Goal: Information Seeking & Learning: Learn about a topic

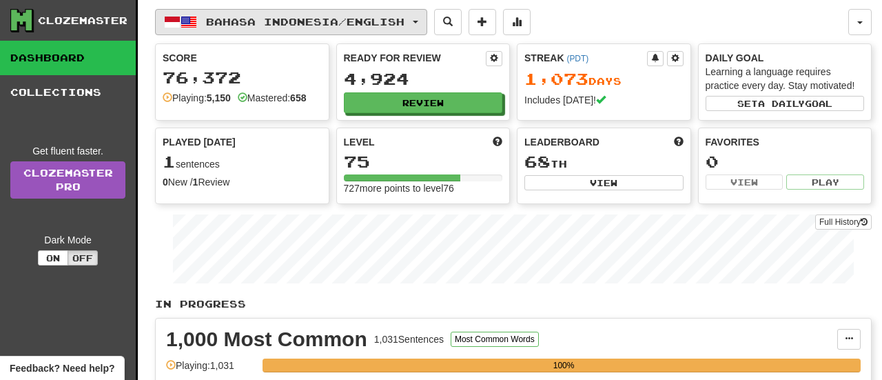
click at [418, 23] on span "button" at bounding box center [416, 22] width 6 height 3
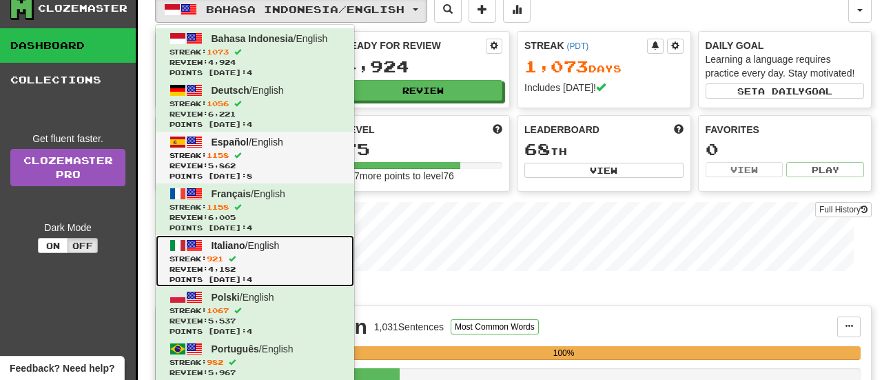
scroll to position [21, 0]
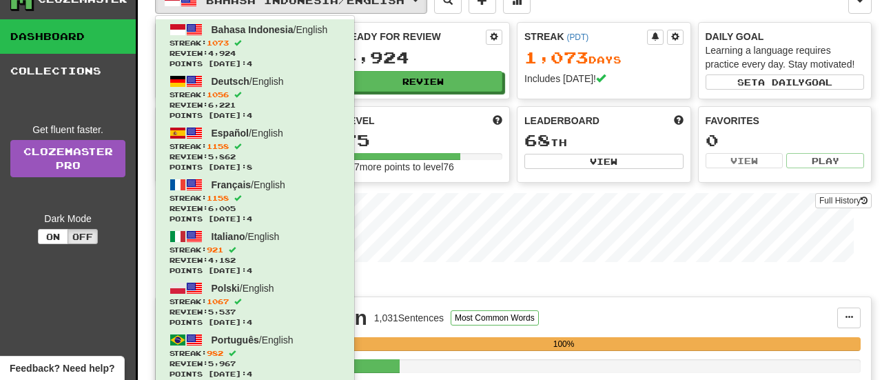
click at [599, 7] on div "Bahasa Indonesia / English Bahasa Indonesia / English Streak: 1073 Review: 4,92…" at bounding box center [502, 1] width 694 height 26
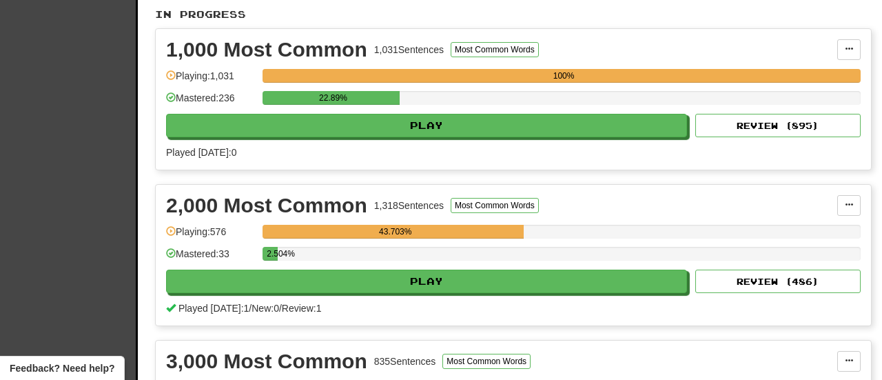
scroll to position [299, 0]
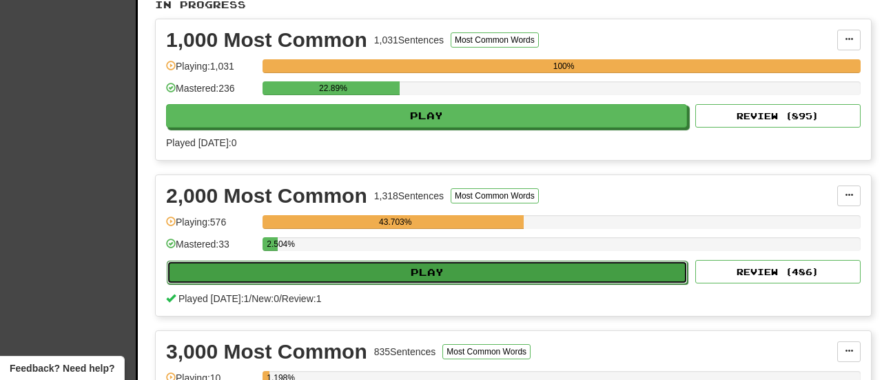
click at [453, 270] on button "Play" at bounding box center [427, 272] width 521 height 23
select select "**"
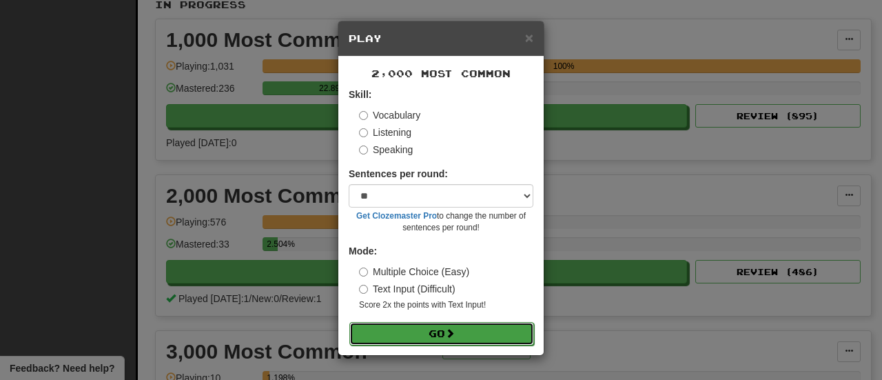
click at [435, 328] on button "Go" at bounding box center [442, 333] width 185 height 23
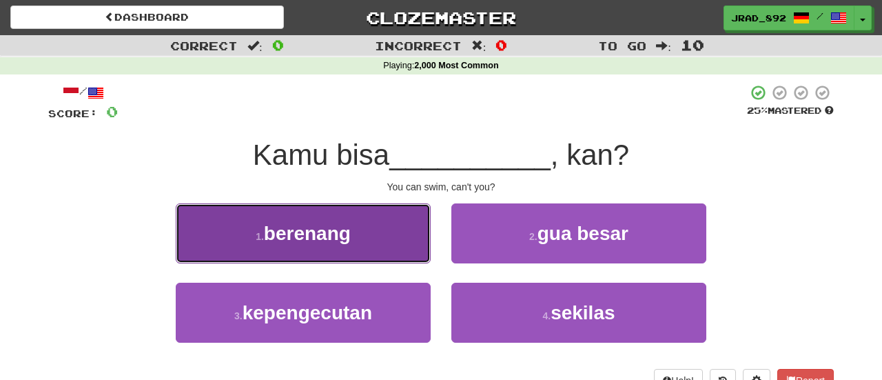
click at [357, 226] on button "1 . berenang" at bounding box center [303, 233] width 255 height 60
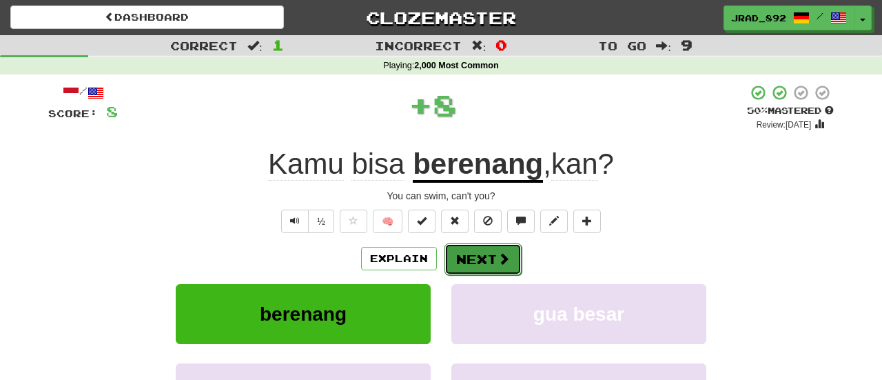
click at [487, 259] on button "Next" at bounding box center [483, 259] width 77 height 32
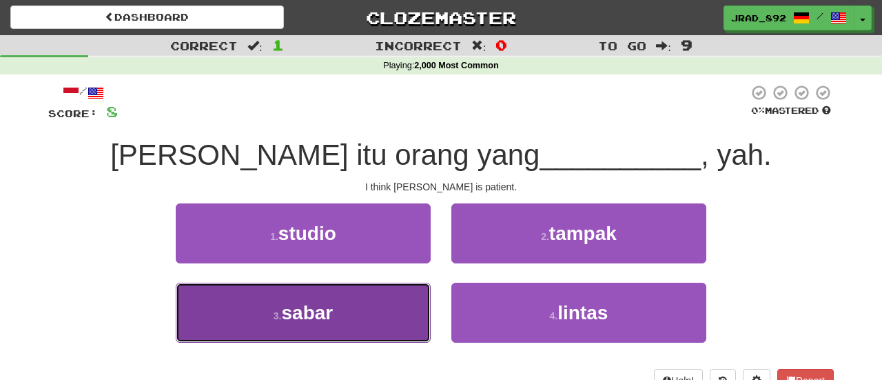
click at [343, 313] on button "3 . sabar" at bounding box center [303, 313] width 255 height 60
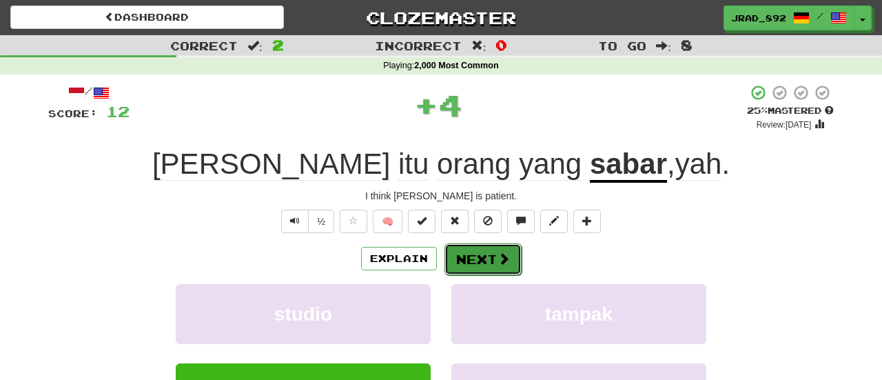
click at [514, 253] on button "Next" at bounding box center [483, 259] width 77 height 32
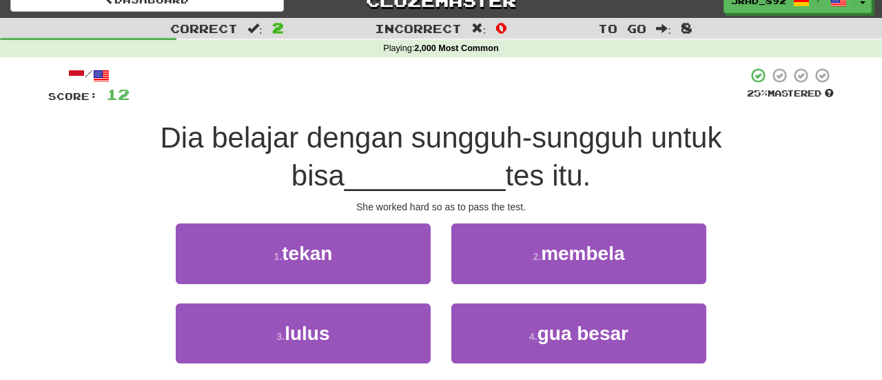
scroll to position [21, 0]
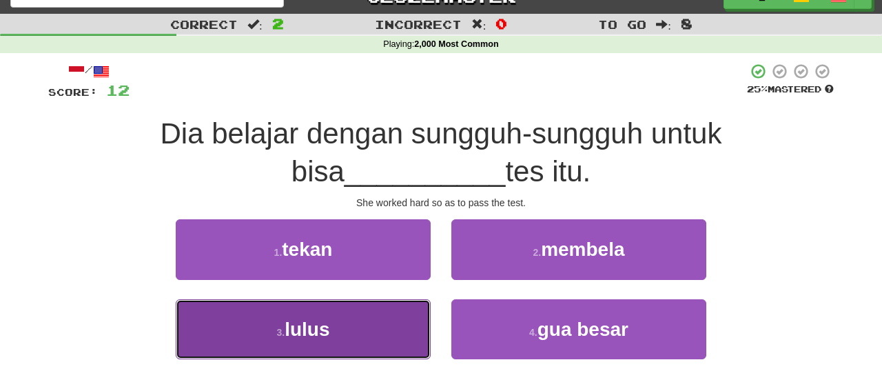
click at [338, 342] on button "3 . lulus" at bounding box center [303, 329] width 255 height 60
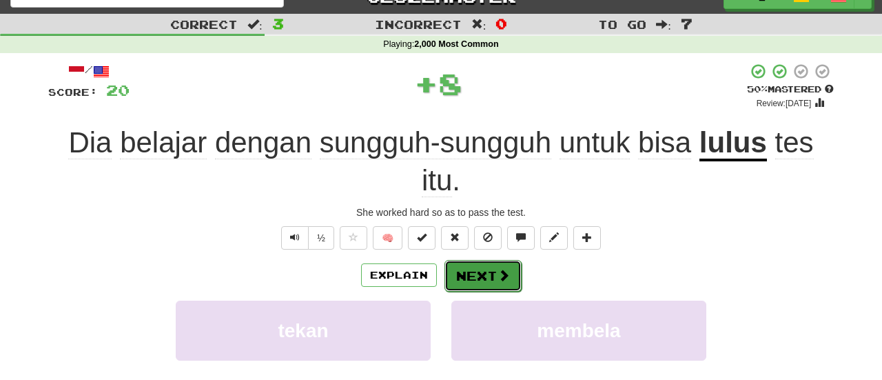
click at [494, 260] on button "Next" at bounding box center [483, 276] width 77 height 32
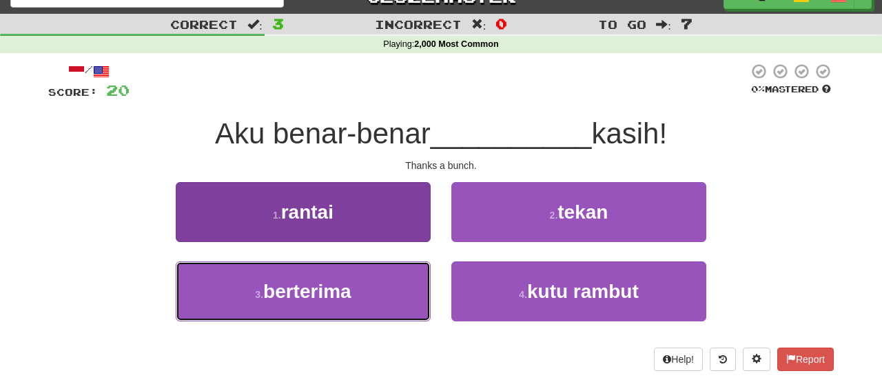
click at [299, 303] on button "3 . berterima" at bounding box center [303, 291] width 255 height 60
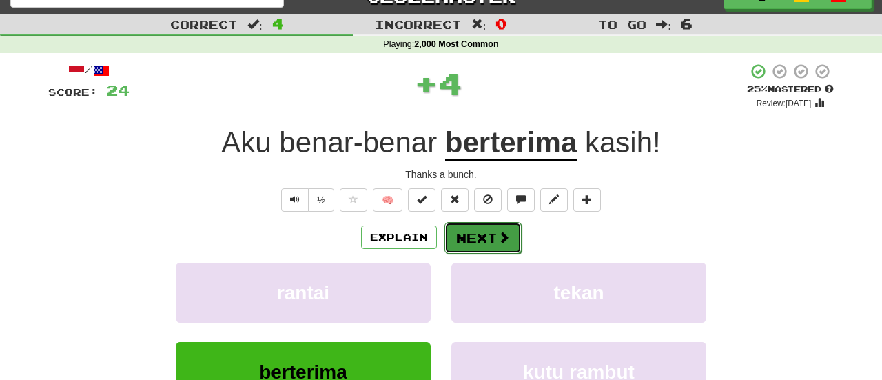
click at [509, 236] on button "Next" at bounding box center [483, 238] width 77 height 32
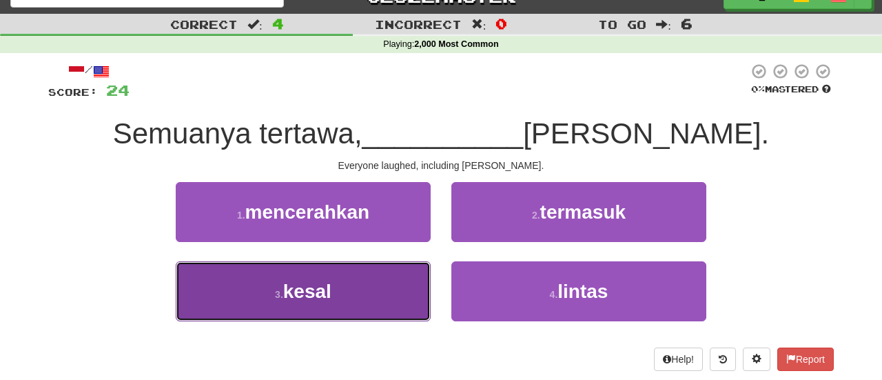
click at [356, 299] on button "3 . kesal" at bounding box center [303, 291] width 255 height 60
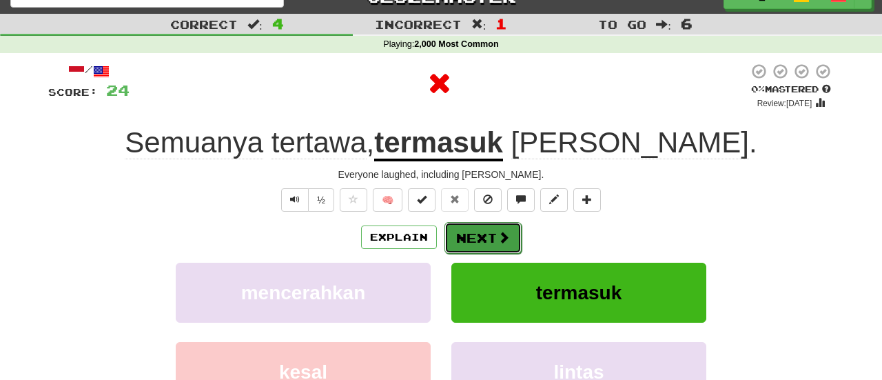
click at [498, 239] on span at bounding box center [504, 237] width 12 height 12
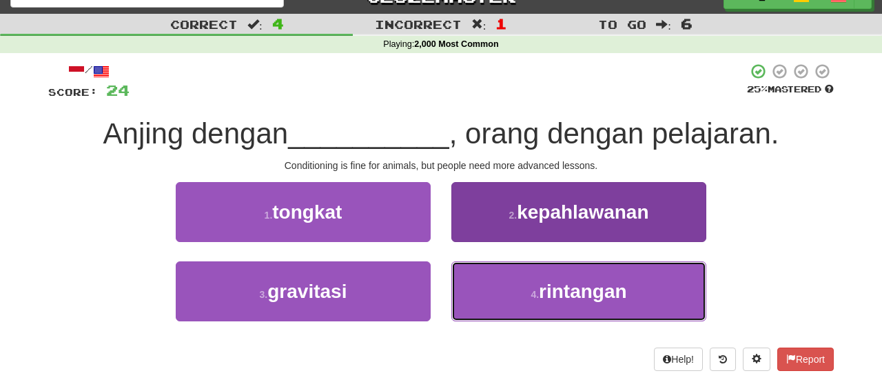
click at [549, 271] on button "4 . rintangan" at bounding box center [579, 291] width 255 height 60
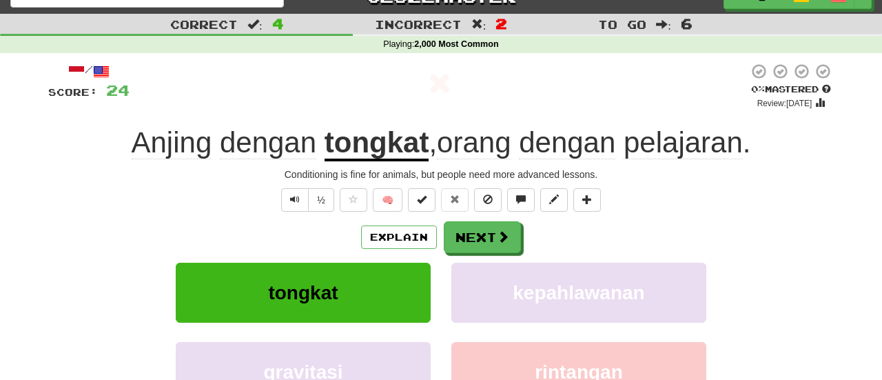
click at [365, 145] on u "tongkat" at bounding box center [377, 143] width 105 height 35
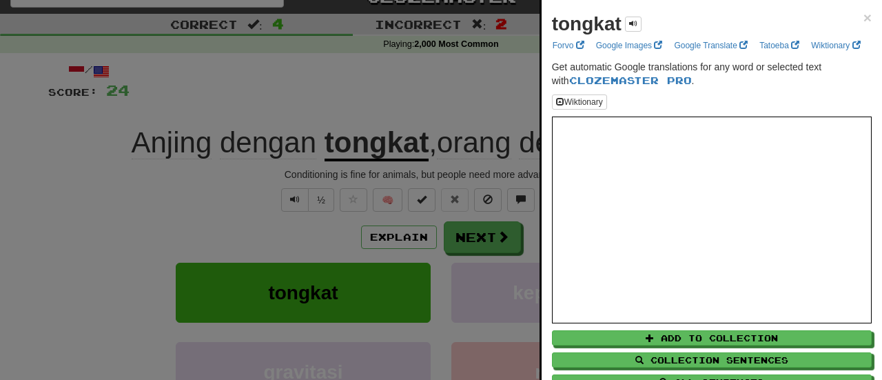
click at [334, 101] on div at bounding box center [441, 190] width 882 height 380
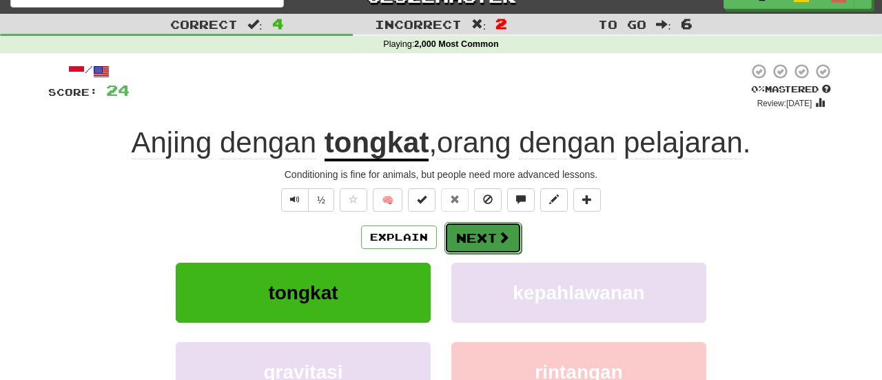
click at [481, 238] on button "Next" at bounding box center [483, 238] width 77 height 32
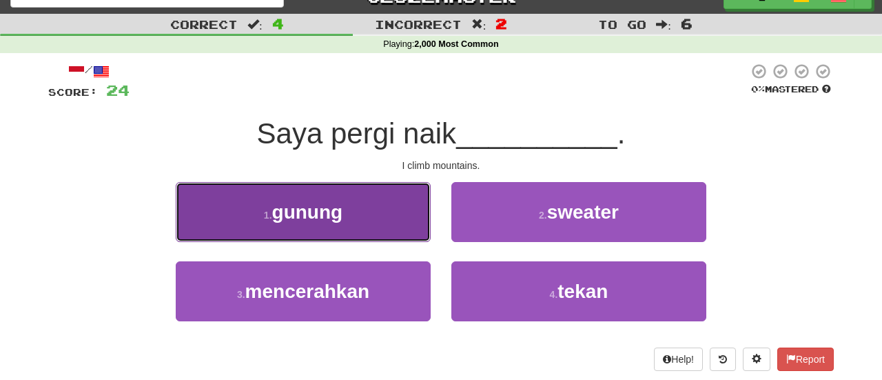
click at [345, 233] on button "1 . gunung" at bounding box center [303, 212] width 255 height 60
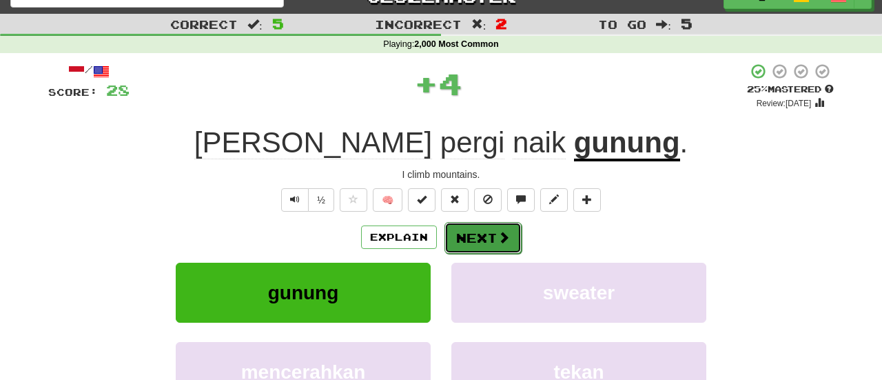
click at [467, 241] on button "Next" at bounding box center [483, 238] width 77 height 32
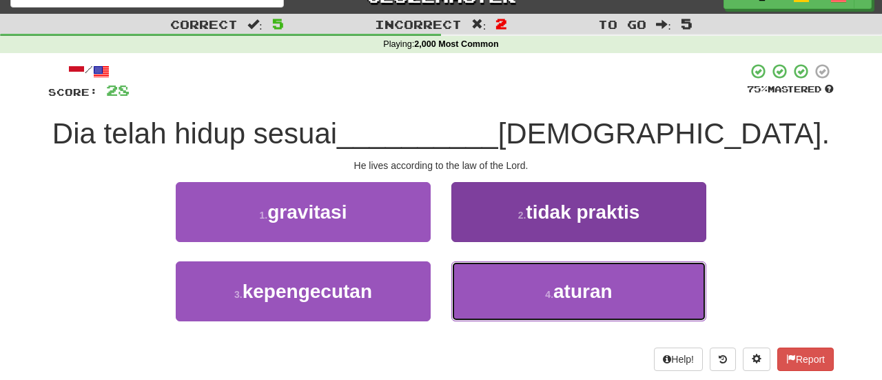
click at [516, 290] on button "4 . aturan" at bounding box center [579, 291] width 255 height 60
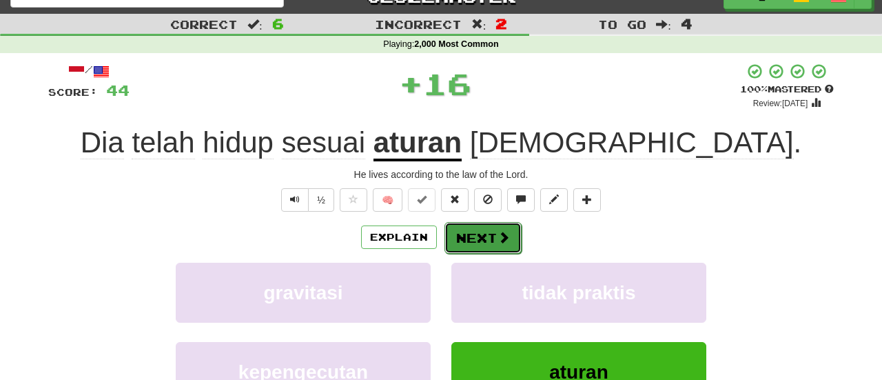
click at [478, 230] on button "Next" at bounding box center [483, 238] width 77 height 32
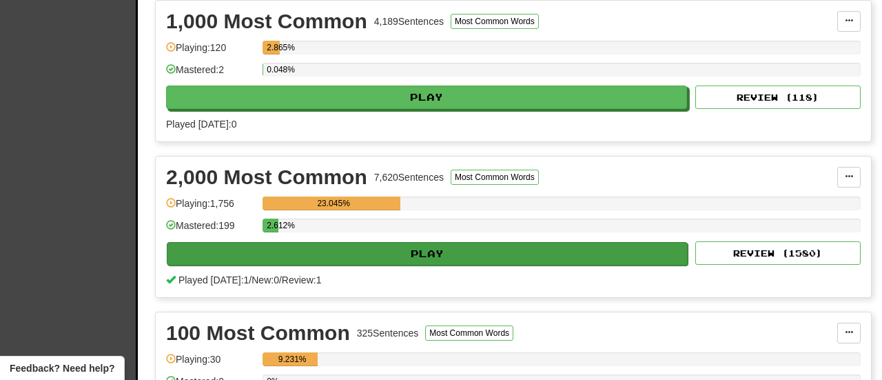
scroll to position [318, 0]
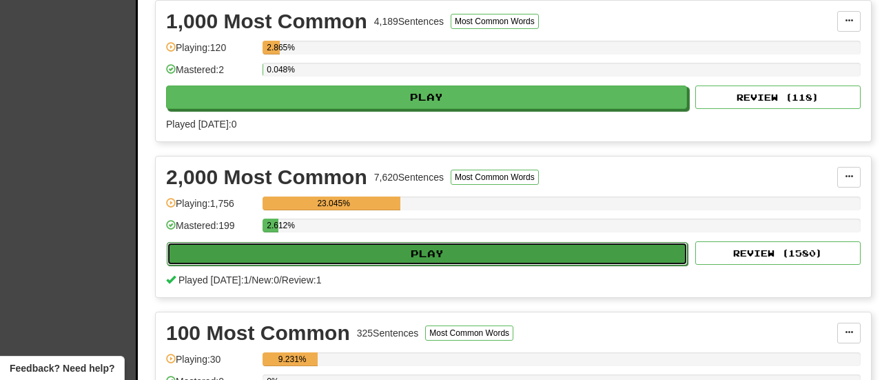
click at [367, 245] on button "Play" at bounding box center [427, 253] width 521 height 23
select select "**"
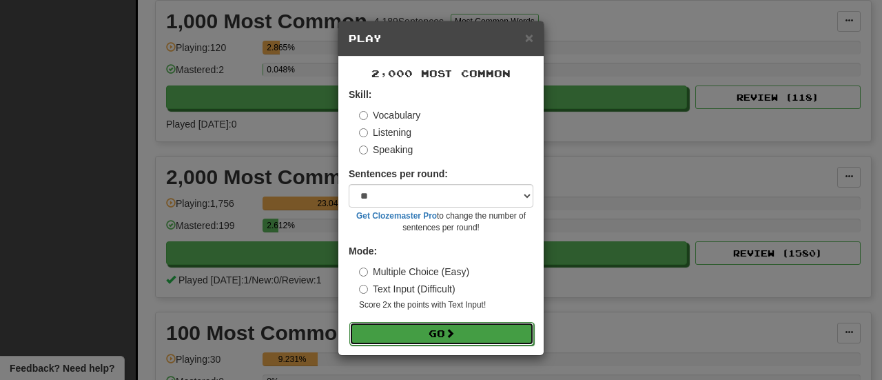
click at [441, 330] on button "Go" at bounding box center [442, 333] width 185 height 23
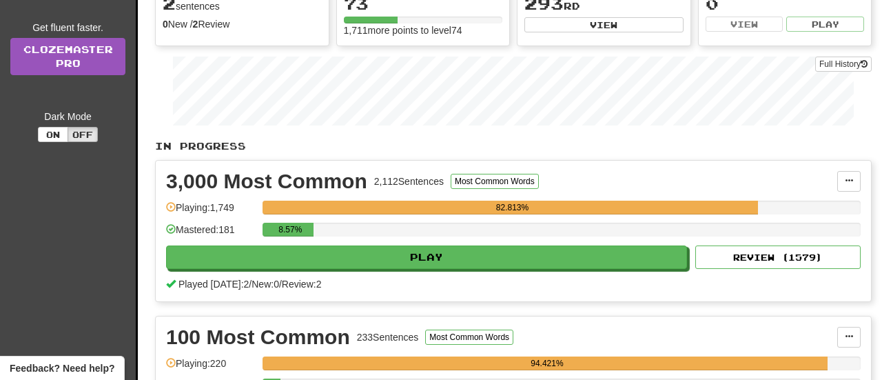
scroll to position [158, 0]
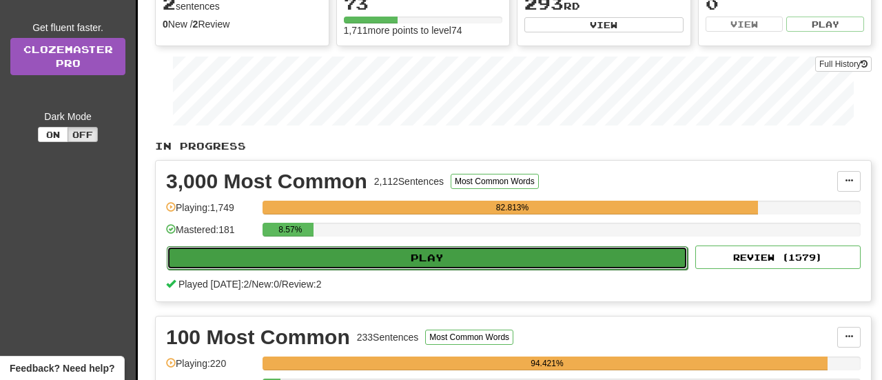
click at [408, 246] on button "Play" at bounding box center [427, 257] width 521 height 23
select select "**"
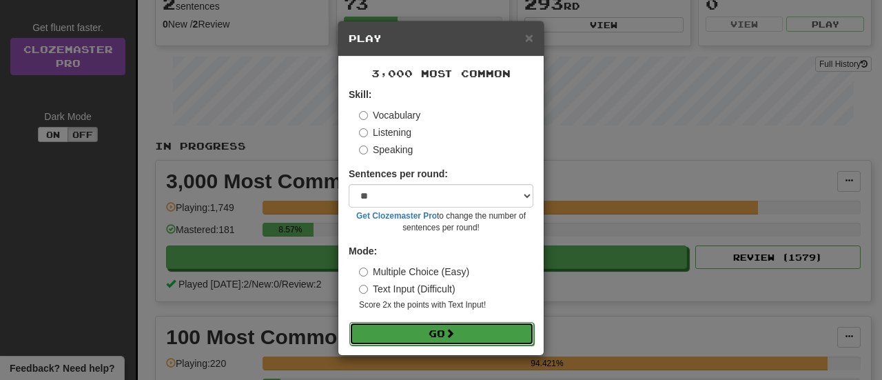
click at [435, 327] on button "Go" at bounding box center [442, 333] width 185 height 23
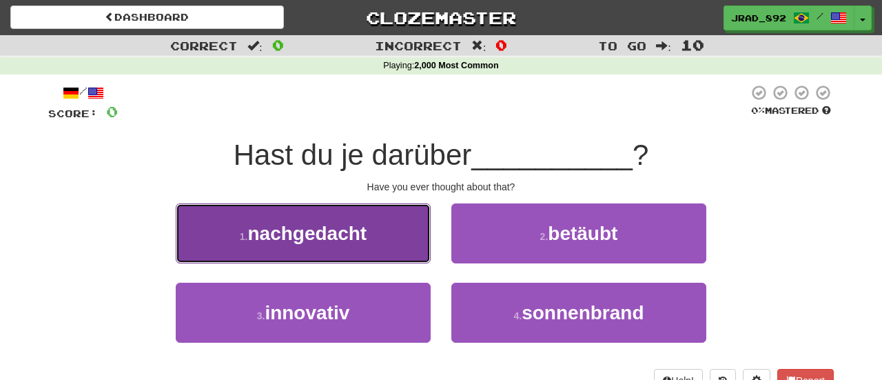
click at [330, 236] on span "nachgedacht" at bounding box center [306, 233] width 119 height 21
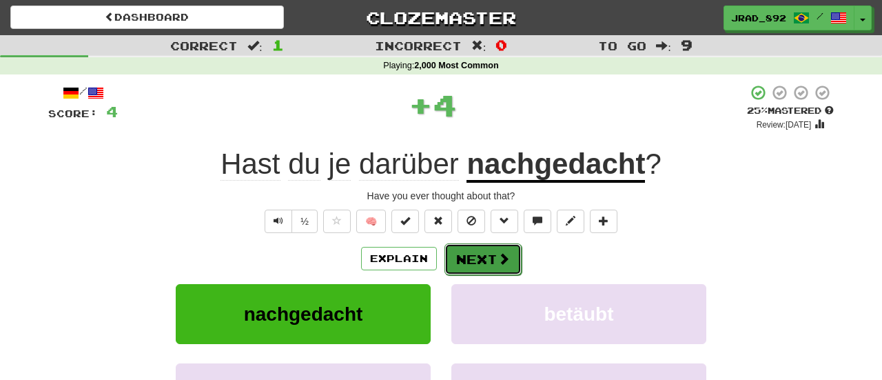
click at [458, 256] on button "Next" at bounding box center [483, 259] width 77 height 32
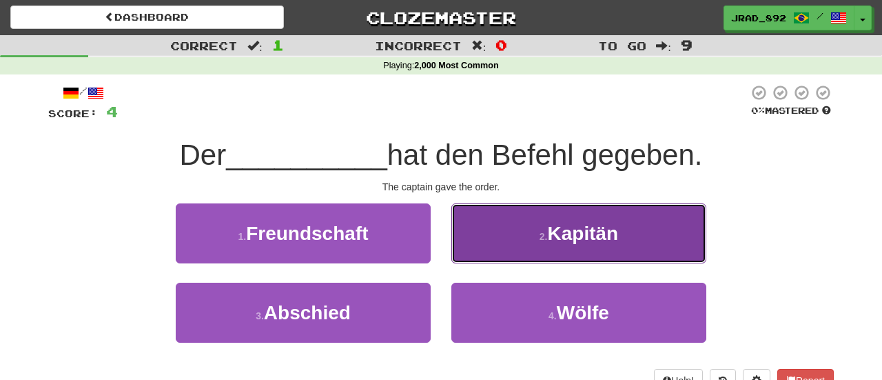
click at [575, 230] on span "Kapitän" at bounding box center [583, 233] width 71 height 21
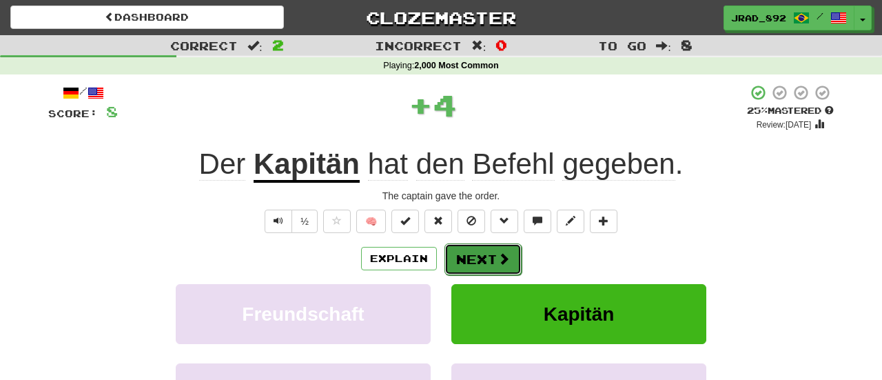
click at [474, 259] on button "Next" at bounding box center [483, 259] width 77 height 32
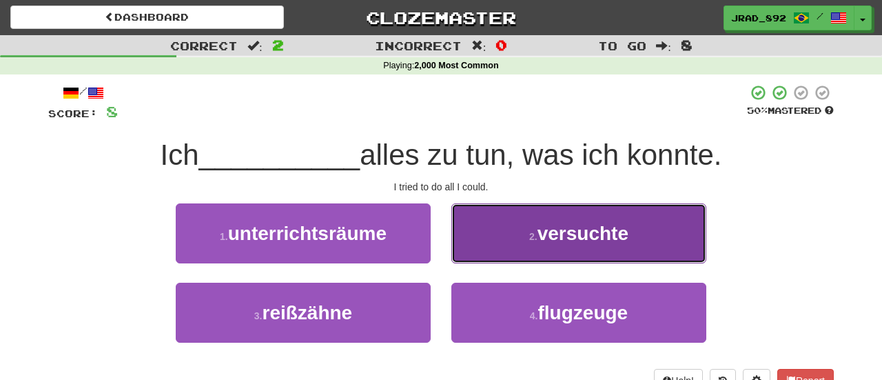
click at [529, 239] on small "2 ." at bounding box center [533, 236] width 8 height 11
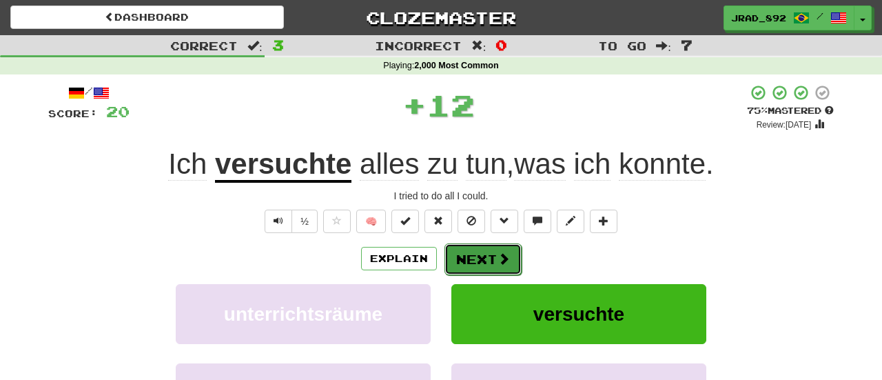
click at [469, 257] on button "Next" at bounding box center [483, 259] width 77 height 32
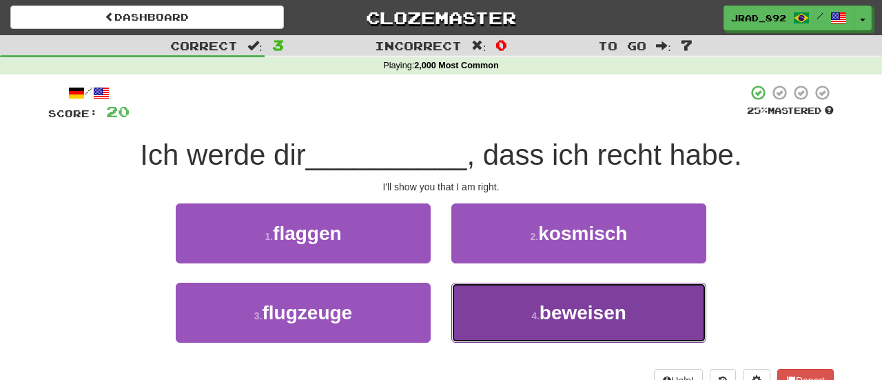
click at [583, 317] on span "beweisen" at bounding box center [583, 312] width 87 height 21
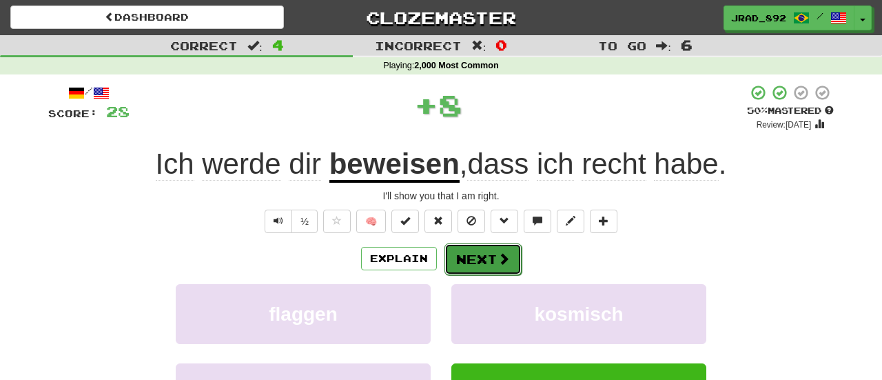
click at [501, 263] on span at bounding box center [504, 258] width 12 height 12
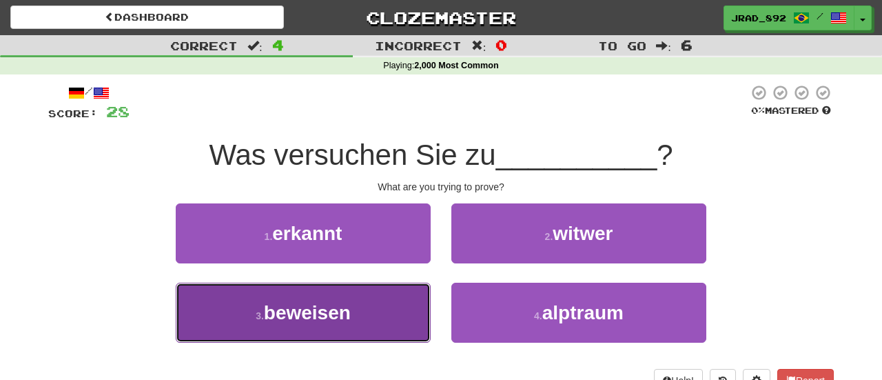
click at [346, 298] on button "3 . beweisen" at bounding box center [303, 313] width 255 height 60
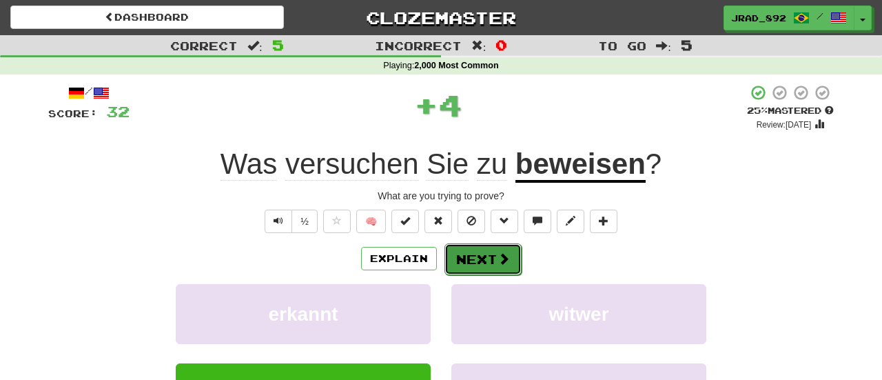
click at [485, 256] on button "Next" at bounding box center [483, 259] width 77 height 32
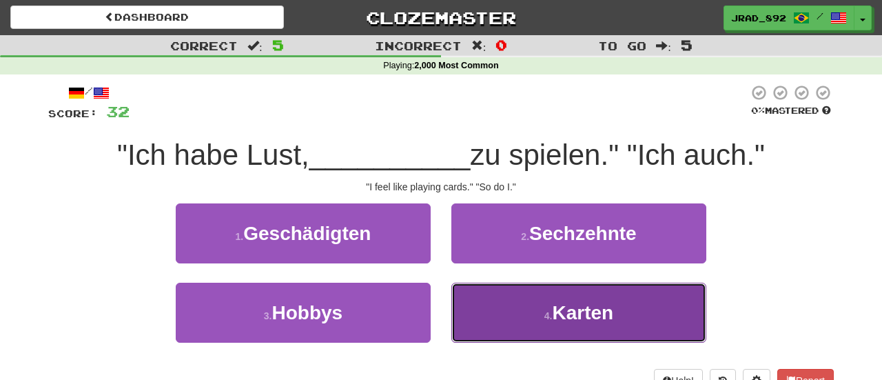
click at [518, 312] on button "4 . Karten" at bounding box center [579, 313] width 255 height 60
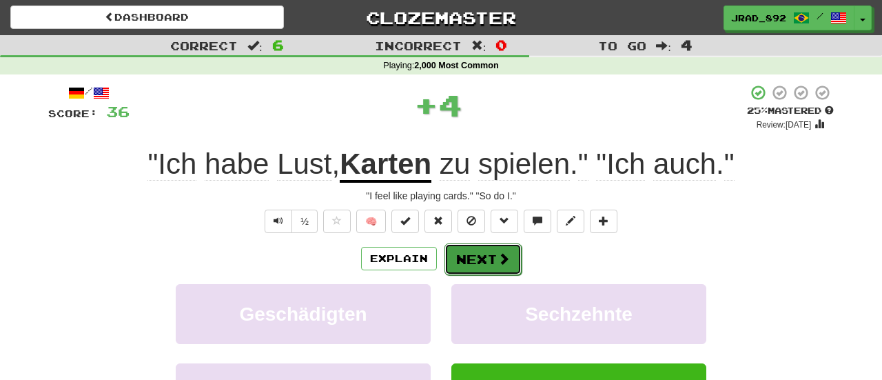
click at [489, 265] on button "Next" at bounding box center [483, 259] width 77 height 32
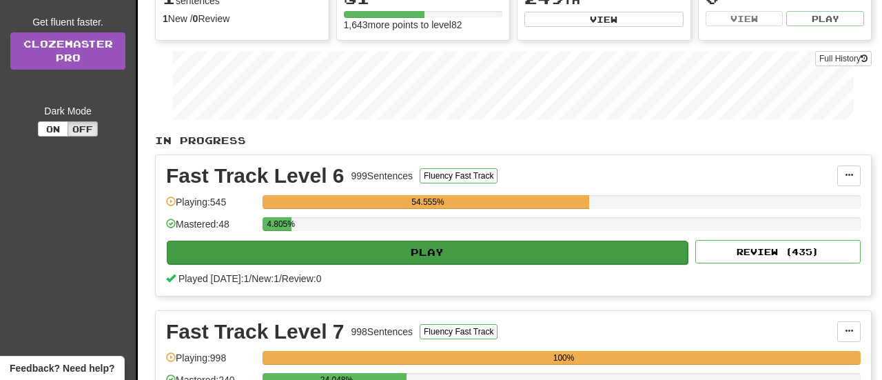
scroll to position [163, 0]
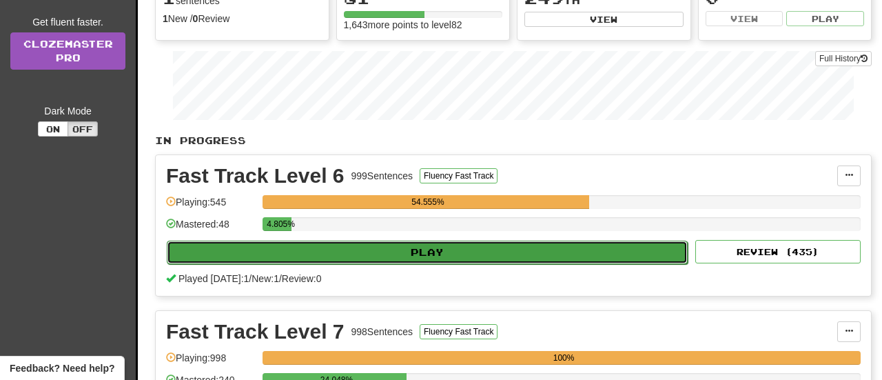
click at [405, 254] on button "Play" at bounding box center [427, 252] width 521 height 23
select select "**"
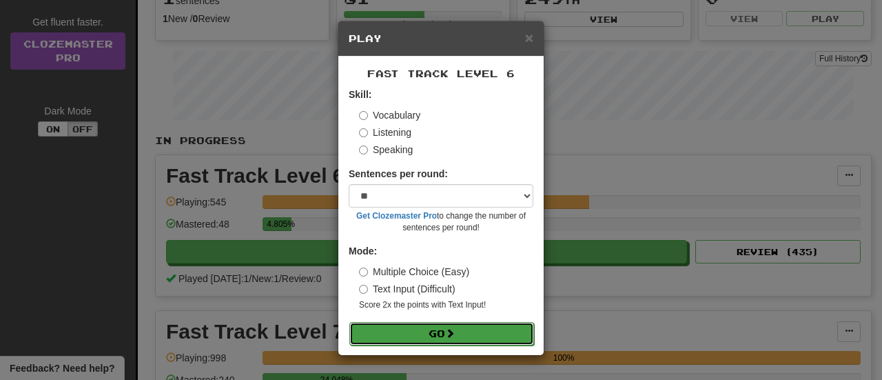
click at [434, 326] on button "Go" at bounding box center [442, 333] width 185 height 23
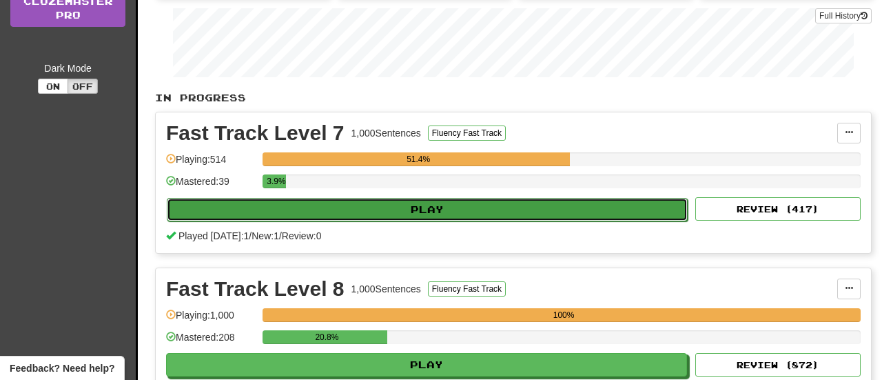
click at [410, 205] on button "Play" at bounding box center [427, 209] width 521 height 23
select select "**"
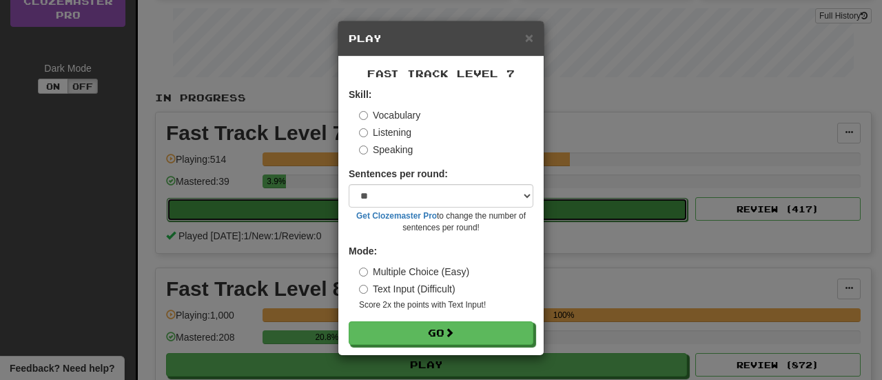
scroll to position [206, 0]
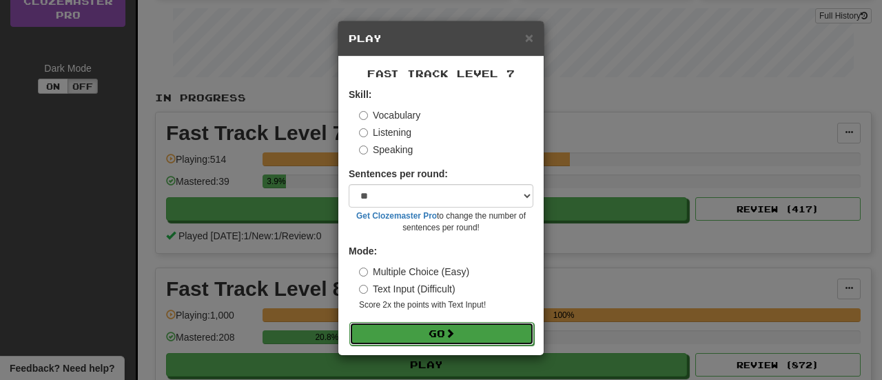
click at [425, 338] on button "Go" at bounding box center [442, 333] width 185 height 23
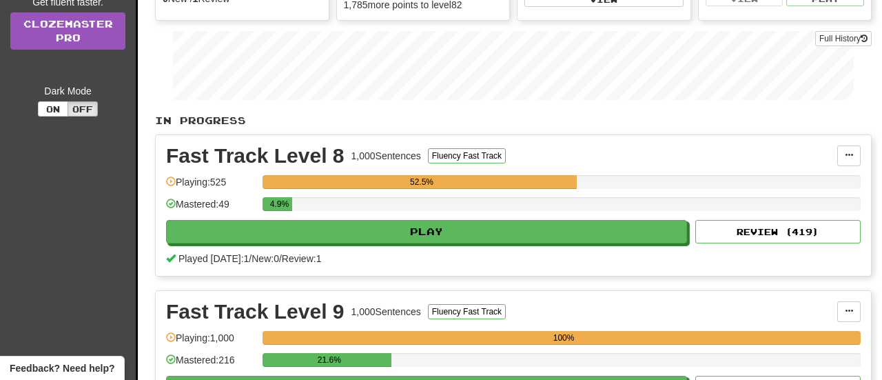
scroll to position [205, 0]
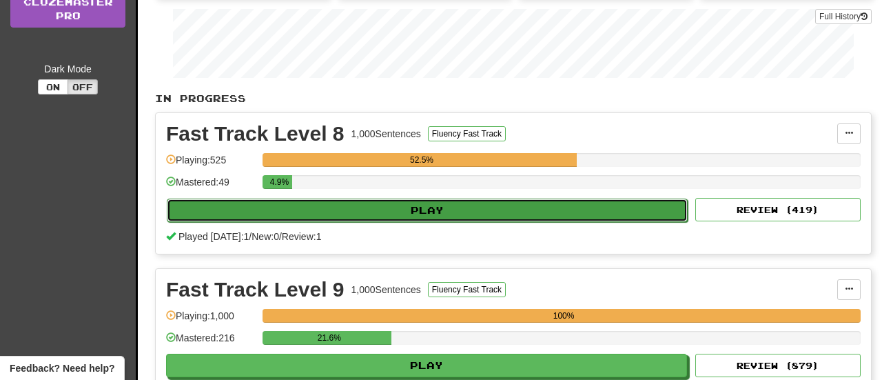
click at [435, 201] on button "Play" at bounding box center [427, 210] width 521 height 23
select select "**"
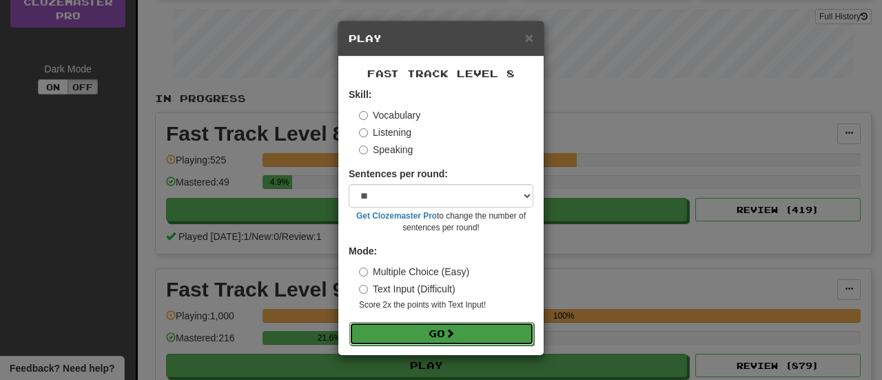
click at [444, 325] on button "Go" at bounding box center [442, 333] width 185 height 23
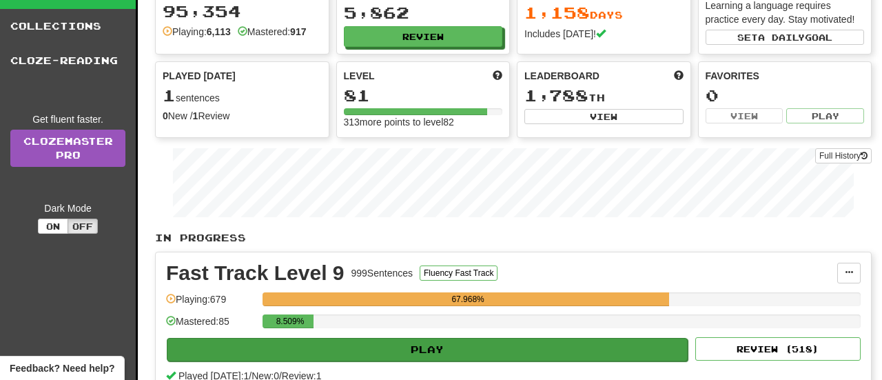
scroll to position [88, 0]
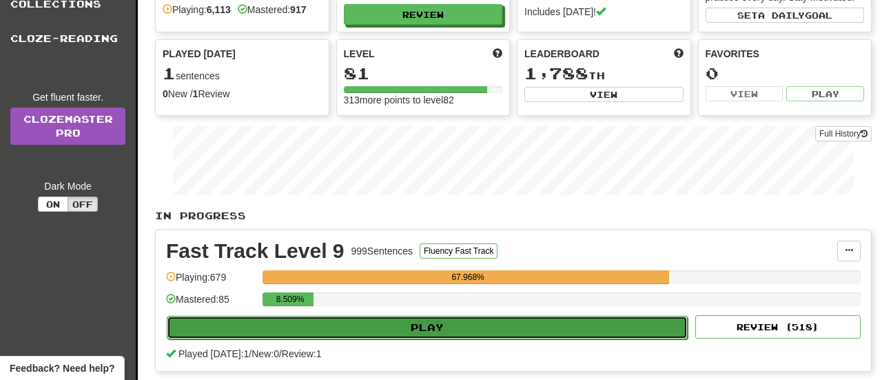
click at [407, 329] on button "Play" at bounding box center [427, 327] width 521 height 23
select select "**"
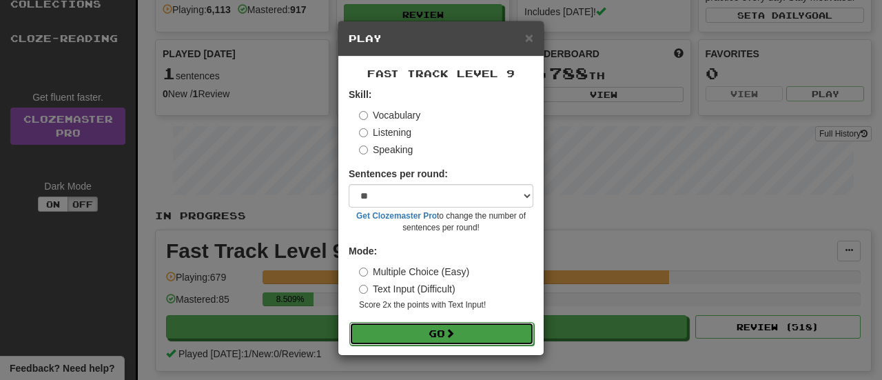
click at [418, 337] on button "Go" at bounding box center [442, 333] width 185 height 23
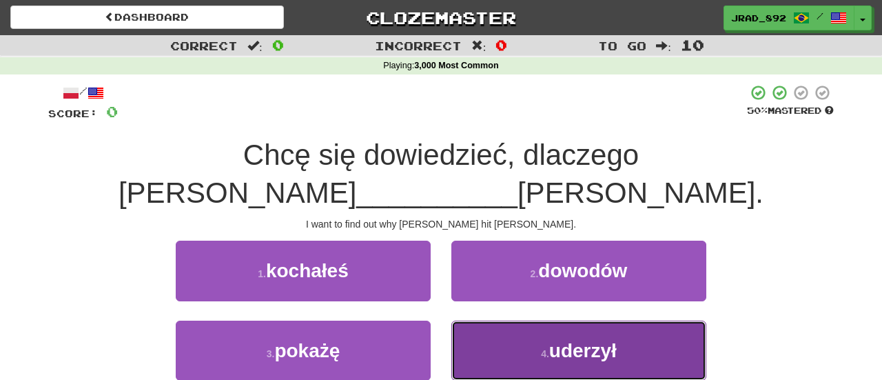
click at [543, 321] on button "4 . uderzył" at bounding box center [579, 351] width 255 height 60
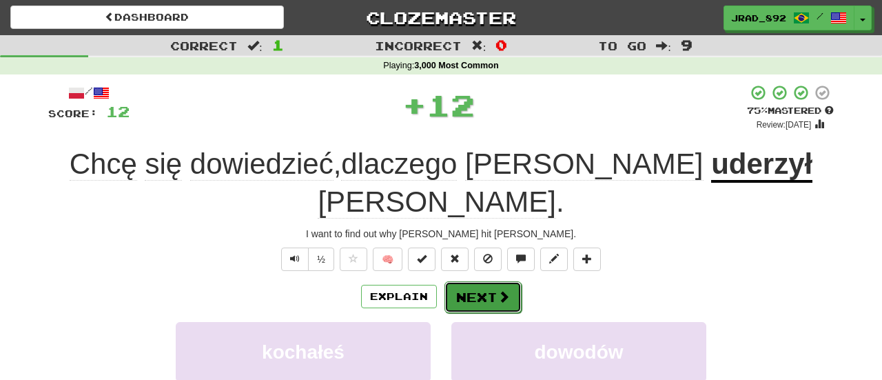
click at [492, 281] on button "Next" at bounding box center [483, 297] width 77 height 32
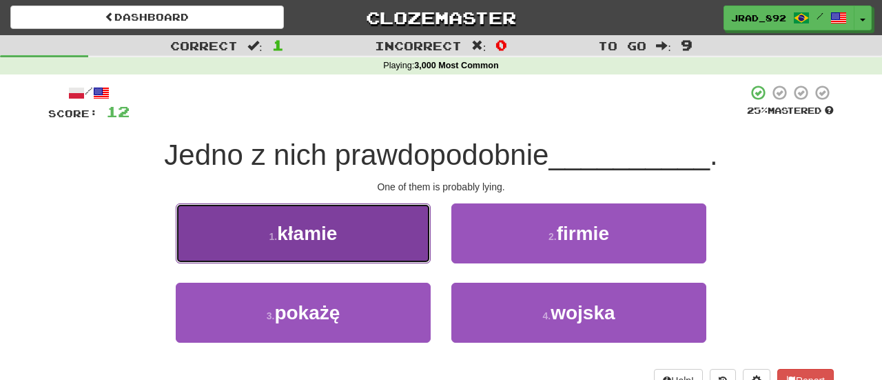
click at [344, 231] on button "1 . kłamie" at bounding box center [303, 233] width 255 height 60
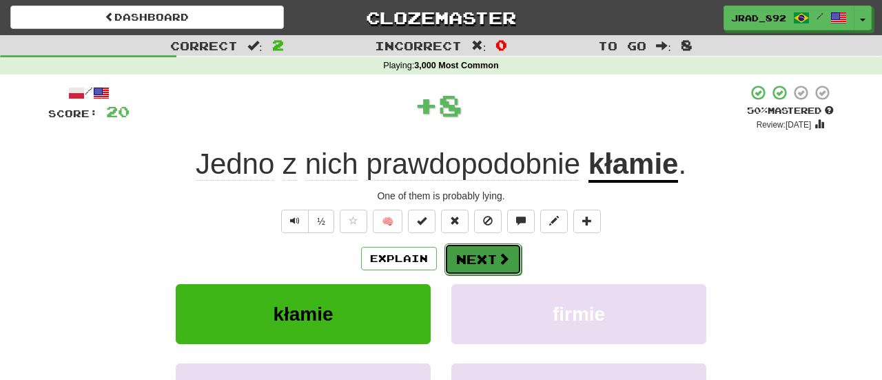
click at [477, 252] on button "Next" at bounding box center [483, 259] width 77 height 32
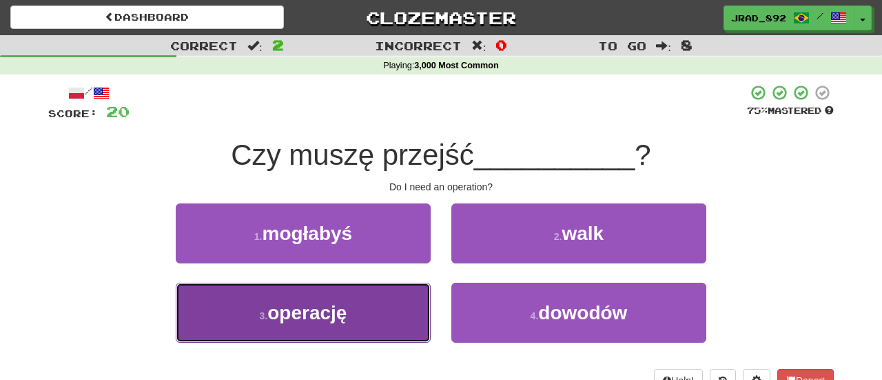
click at [364, 313] on button "3 . operację" at bounding box center [303, 313] width 255 height 60
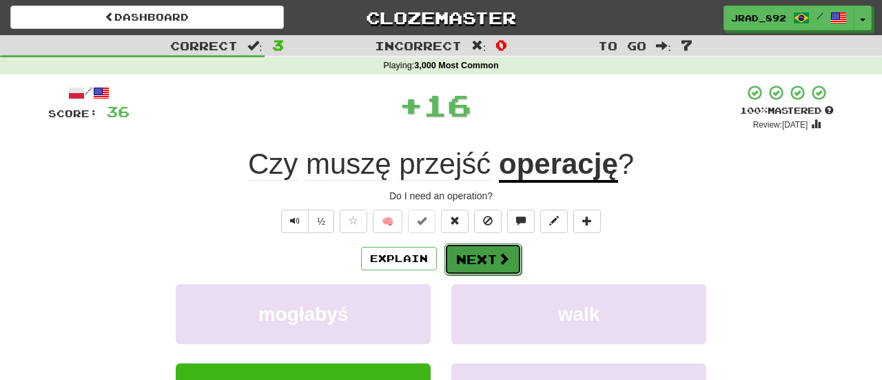
click at [471, 256] on button "Next" at bounding box center [483, 259] width 77 height 32
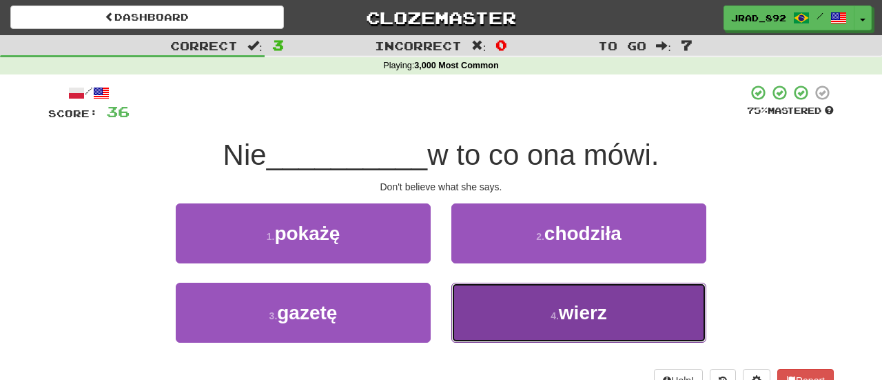
click at [529, 301] on button "4 . wierz" at bounding box center [579, 313] width 255 height 60
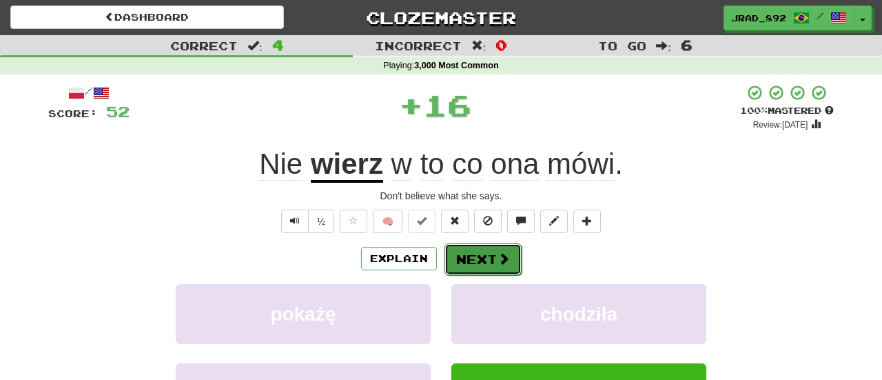
click at [488, 254] on button "Next" at bounding box center [483, 259] width 77 height 32
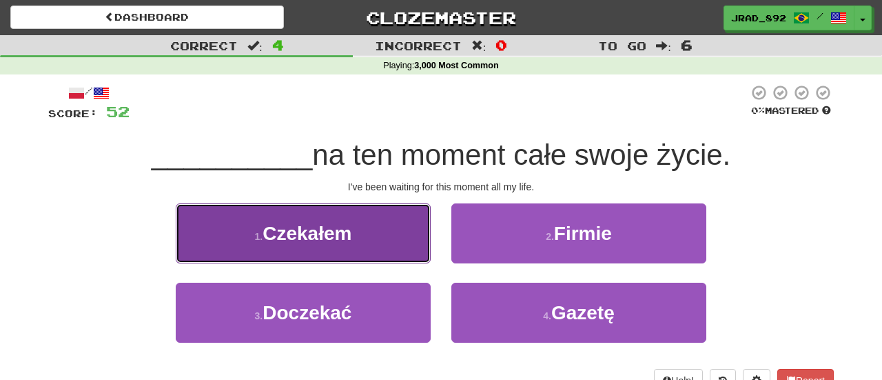
click at [319, 246] on button "1 . Czekałem" at bounding box center [303, 233] width 255 height 60
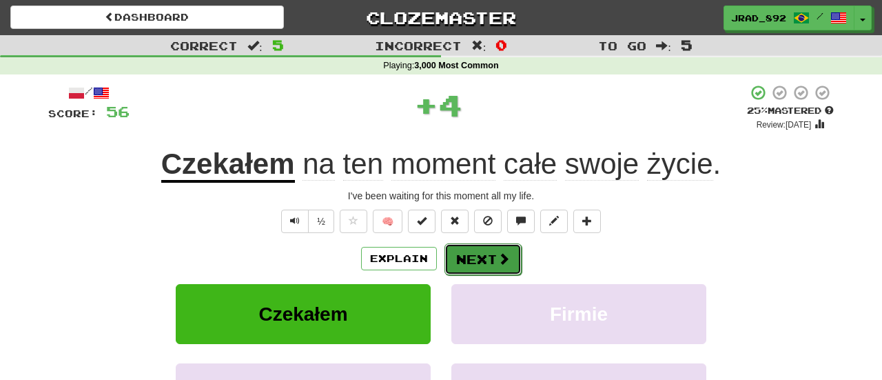
click at [469, 261] on button "Next" at bounding box center [483, 259] width 77 height 32
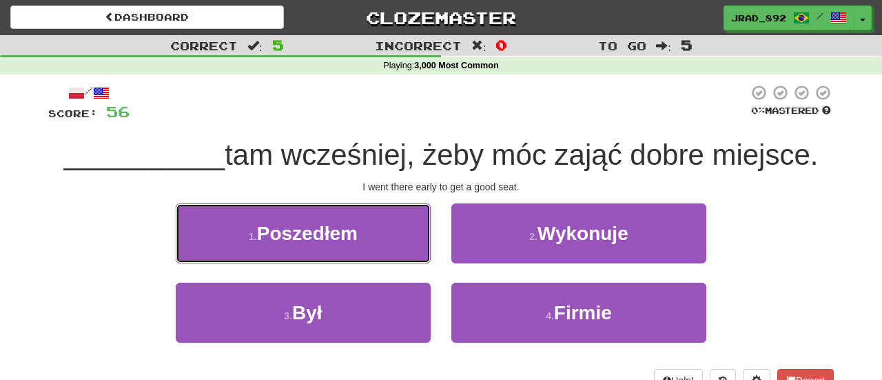
click at [356, 234] on span "Poszedłem" at bounding box center [307, 233] width 101 height 21
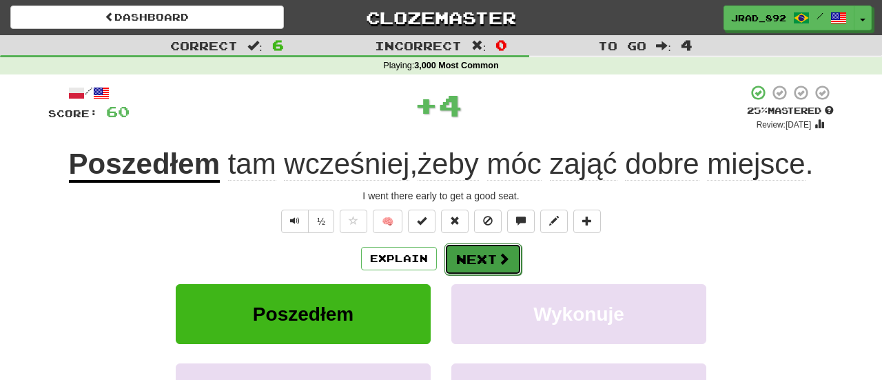
click at [466, 261] on button "Next" at bounding box center [483, 259] width 77 height 32
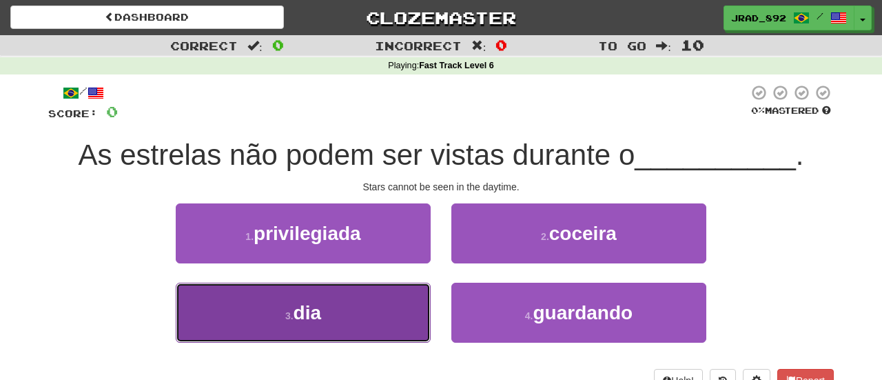
click at [367, 310] on button "3 . dia" at bounding box center [303, 313] width 255 height 60
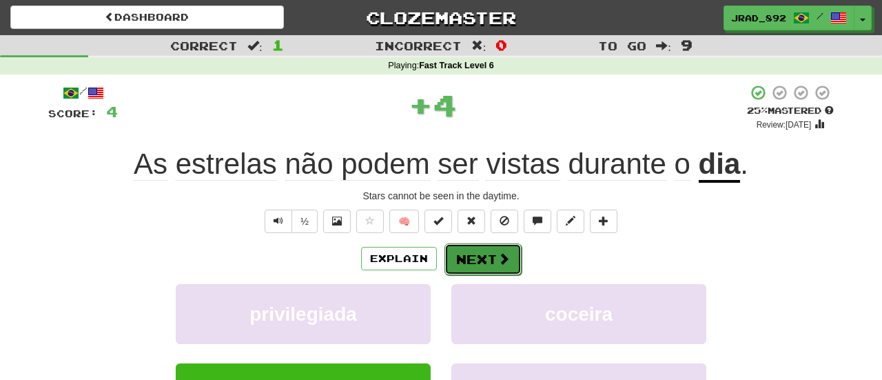
click at [460, 268] on button "Next" at bounding box center [483, 259] width 77 height 32
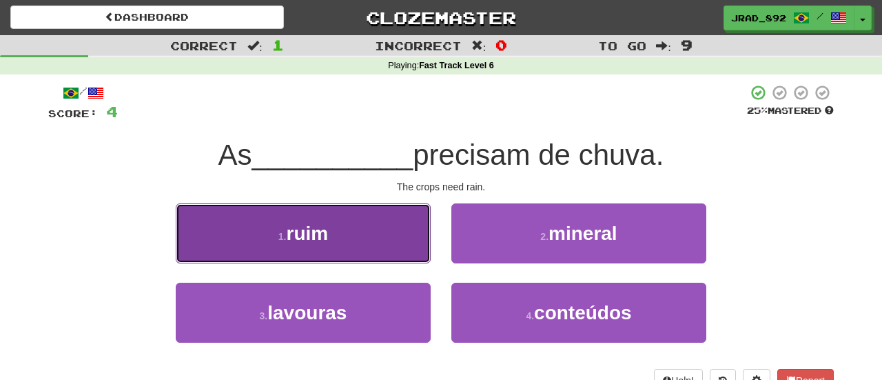
click at [307, 243] on button "1 . ruim" at bounding box center [303, 233] width 255 height 60
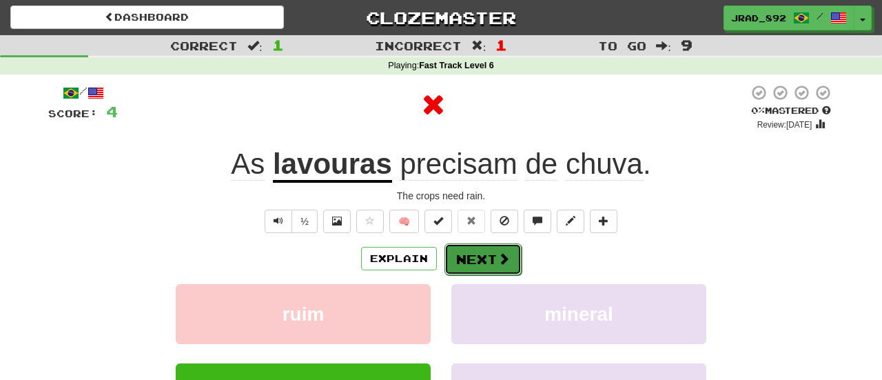
click at [487, 258] on button "Next" at bounding box center [483, 259] width 77 height 32
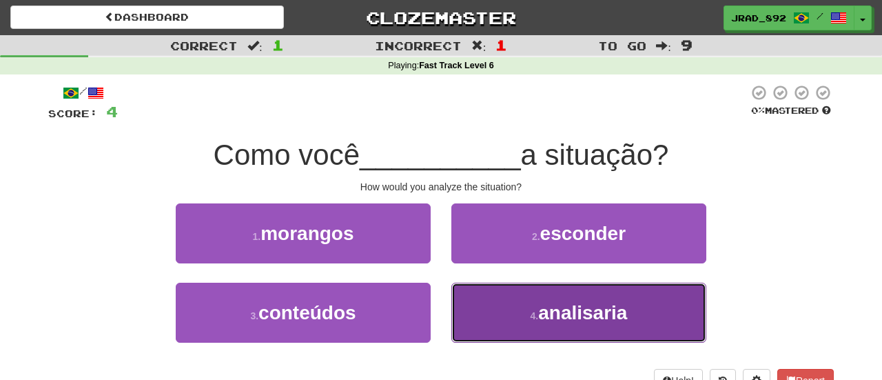
click at [533, 307] on button "4 . analisaria" at bounding box center [579, 313] width 255 height 60
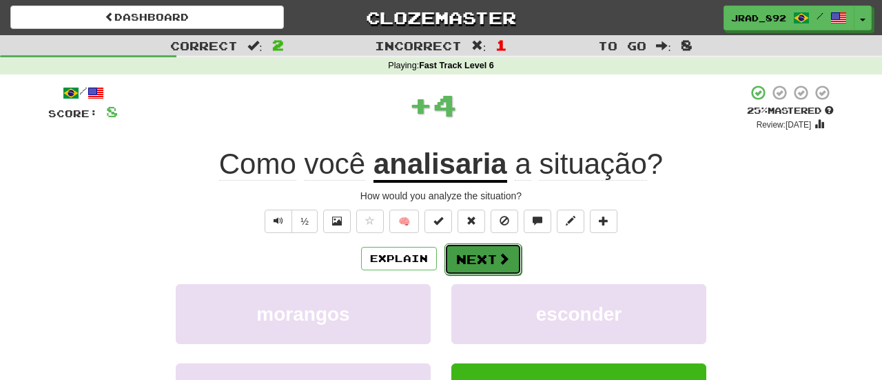
click at [492, 257] on button "Next" at bounding box center [483, 259] width 77 height 32
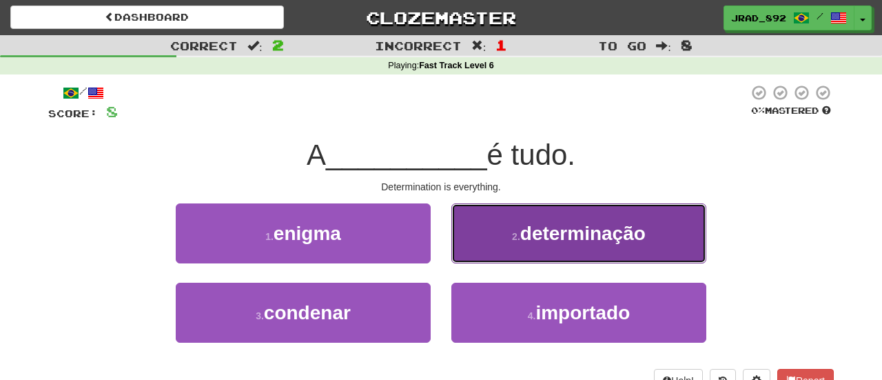
click at [543, 239] on span "determinação" at bounding box center [582, 233] width 125 height 21
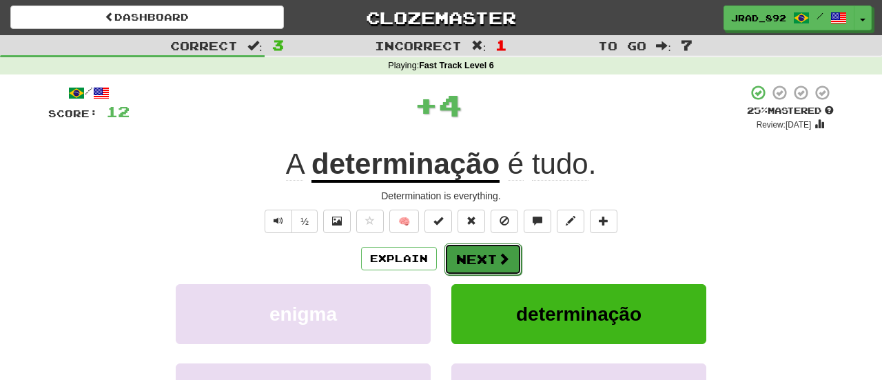
click at [492, 264] on button "Next" at bounding box center [483, 259] width 77 height 32
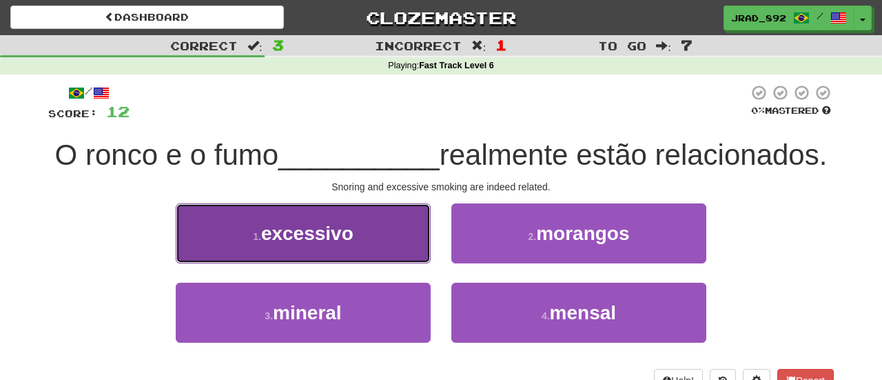
click at [373, 263] on button "1 . excessivo" at bounding box center [303, 233] width 255 height 60
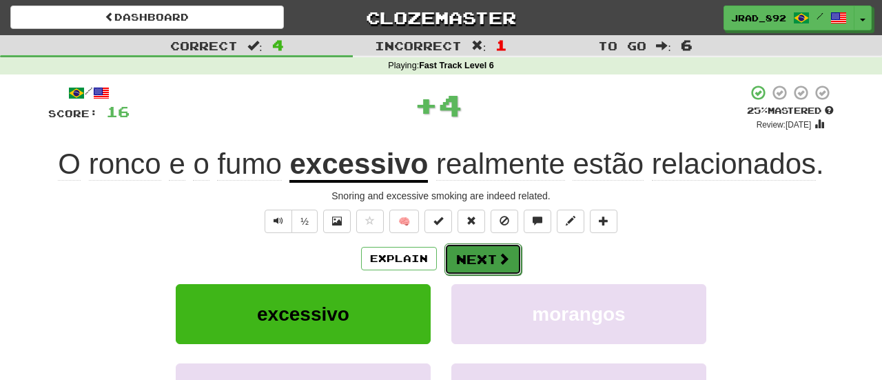
click at [471, 259] on button "Next" at bounding box center [483, 259] width 77 height 32
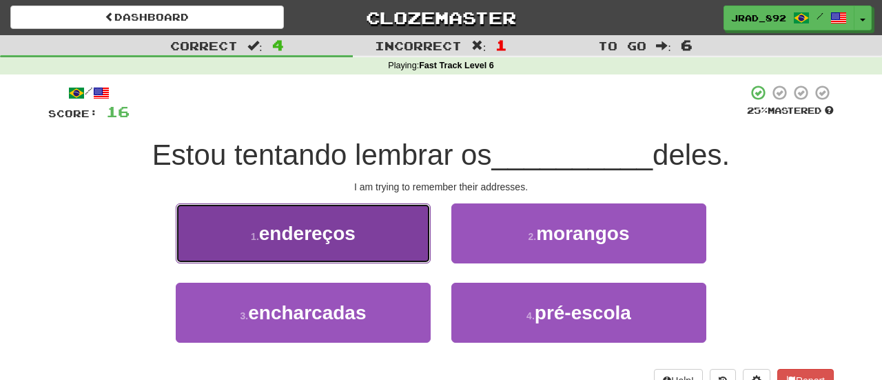
click at [401, 230] on button "1 . endereços" at bounding box center [303, 233] width 255 height 60
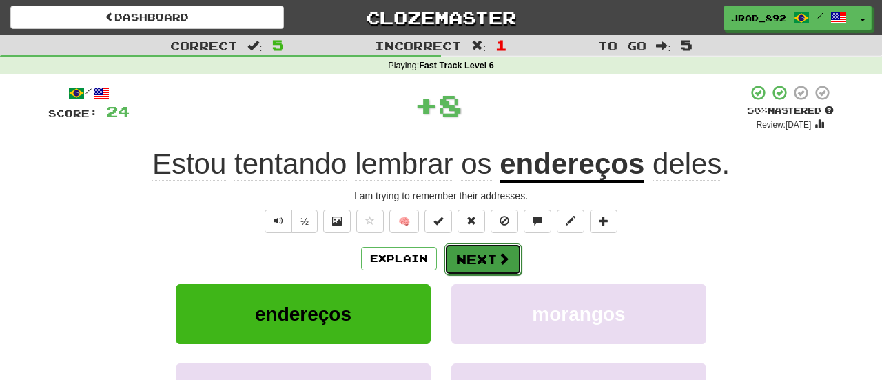
click at [475, 259] on button "Next" at bounding box center [483, 259] width 77 height 32
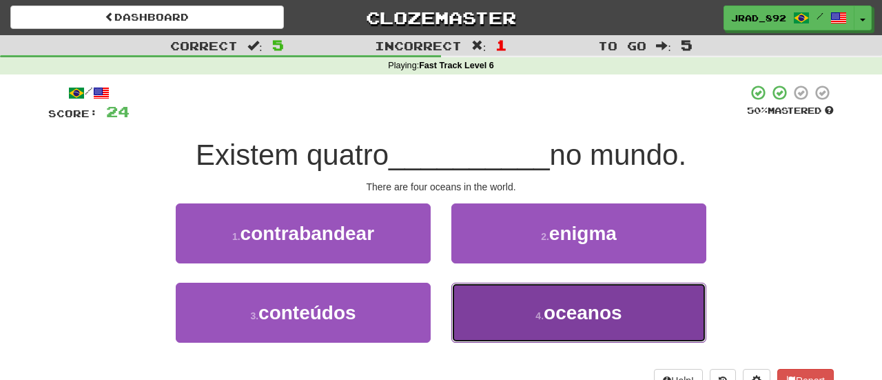
click at [505, 307] on button "4 . oceanos" at bounding box center [579, 313] width 255 height 60
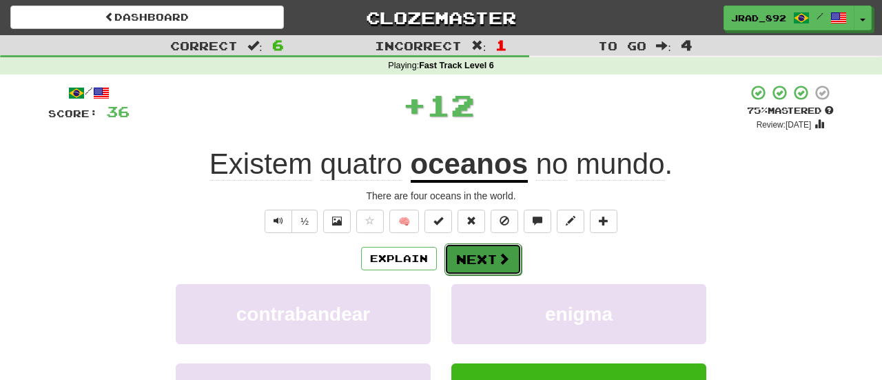
click at [478, 255] on button "Next" at bounding box center [483, 259] width 77 height 32
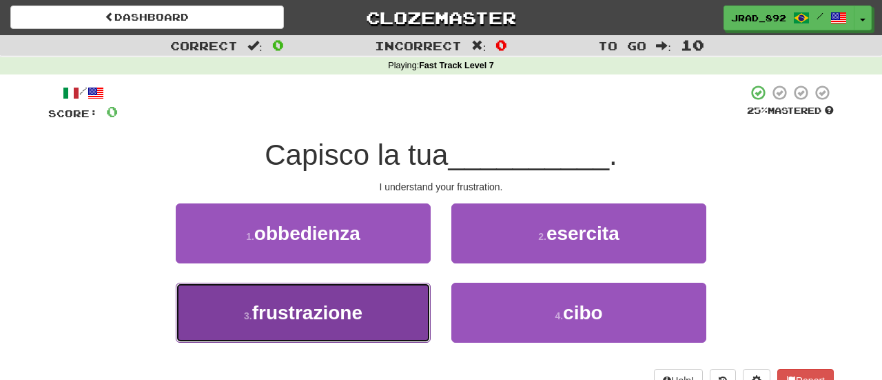
click at [333, 316] on span "frustrazione" at bounding box center [307, 312] width 110 height 21
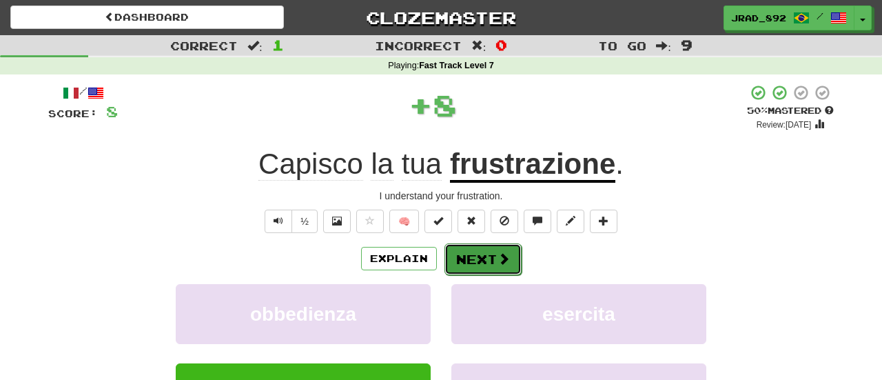
click at [485, 252] on button "Next" at bounding box center [483, 259] width 77 height 32
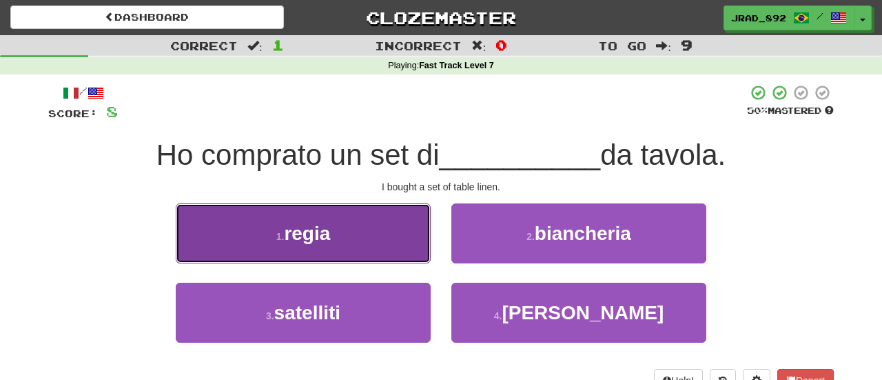
click at [366, 232] on button "1 . regia" at bounding box center [303, 233] width 255 height 60
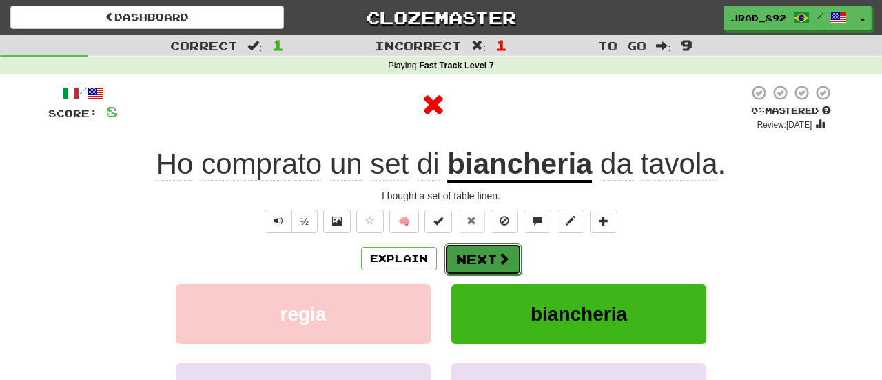
click at [489, 260] on button "Next" at bounding box center [483, 259] width 77 height 32
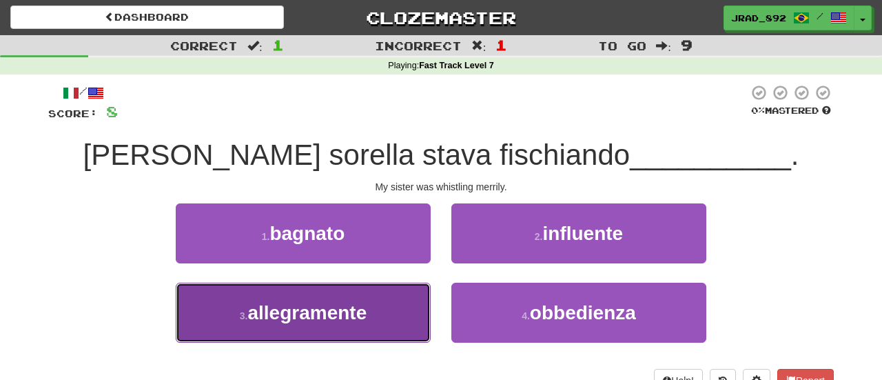
click at [352, 313] on span "allegramente" at bounding box center [306, 312] width 119 height 21
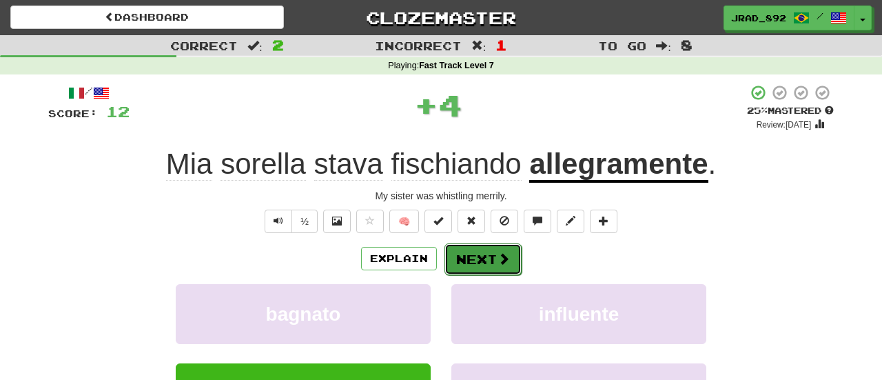
click at [465, 260] on button "Next" at bounding box center [483, 259] width 77 height 32
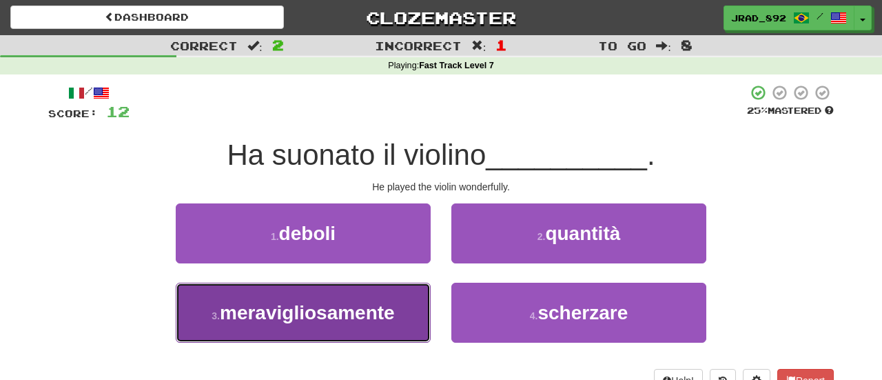
click at [388, 308] on span "meravigliosamente" at bounding box center [307, 312] width 175 height 21
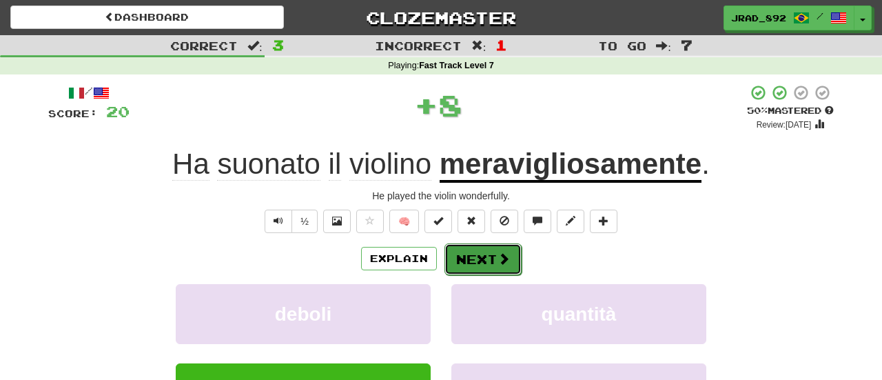
click at [487, 263] on button "Next" at bounding box center [483, 259] width 77 height 32
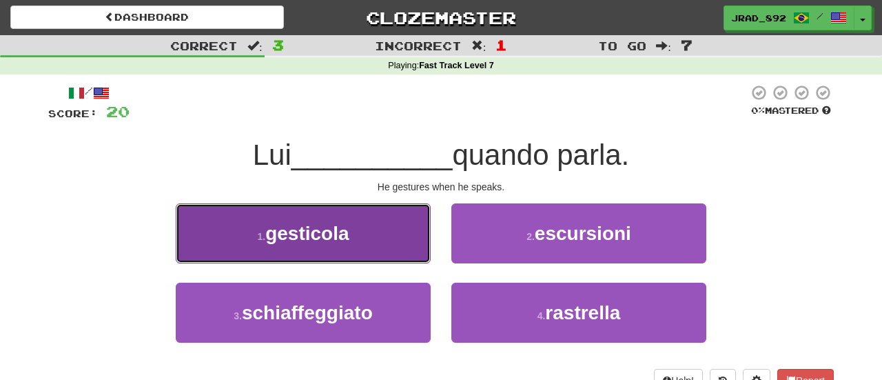
click at [325, 226] on span "gesticola" at bounding box center [306, 233] width 83 height 21
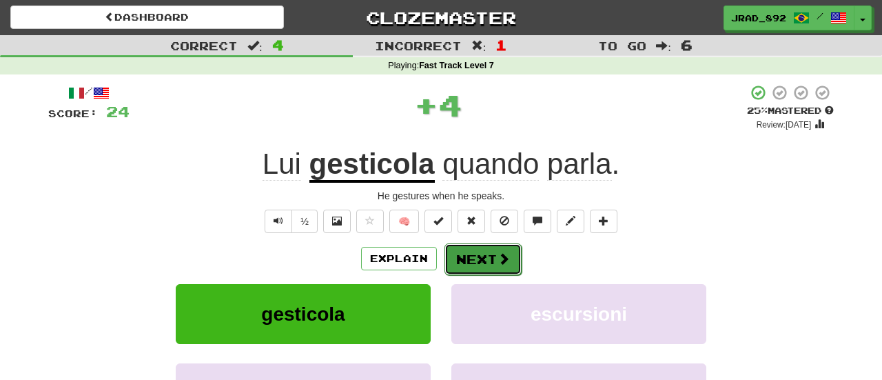
click at [495, 259] on button "Next" at bounding box center [483, 259] width 77 height 32
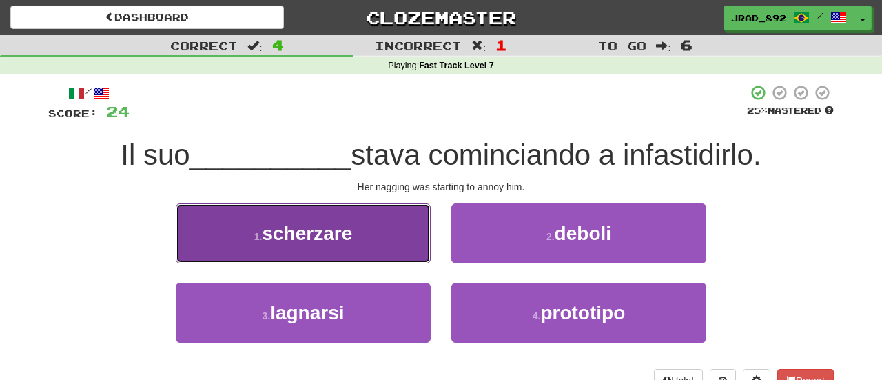
click at [371, 243] on button "1 . [GEOGRAPHIC_DATA]" at bounding box center [303, 233] width 255 height 60
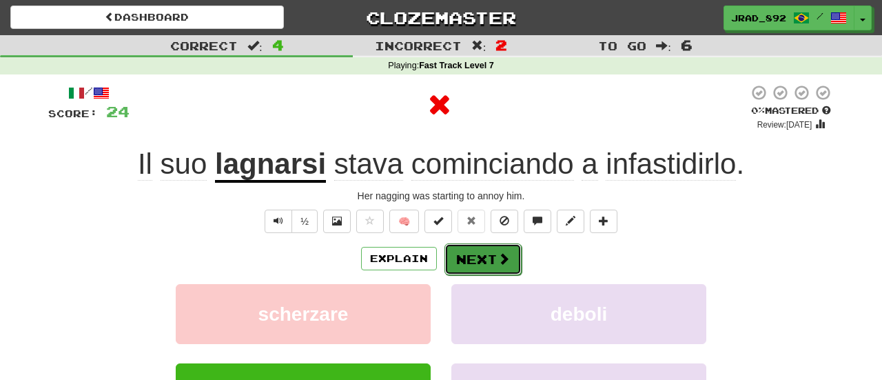
click at [472, 247] on button "Next" at bounding box center [483, 259] width 77 height 32
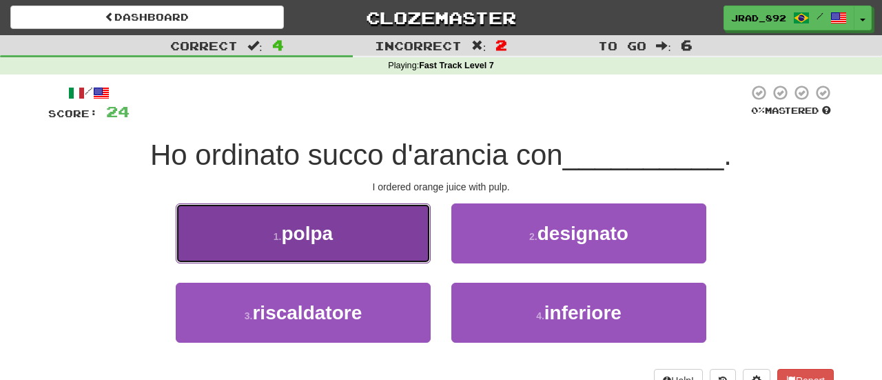
click at [362, 247] on button "1 . [GEOGRAPHIC_DATA]" at bounding box center [303, 233] width 255 height 60
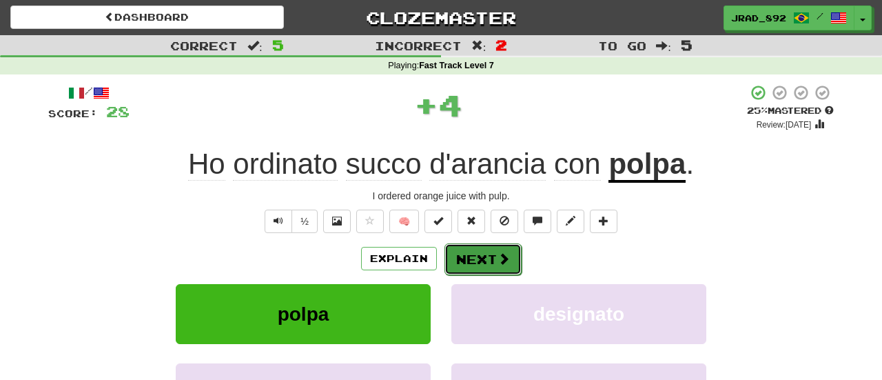
click at [470, 257] on button "Next" at bounding box center [483, 259] width 77 height 32
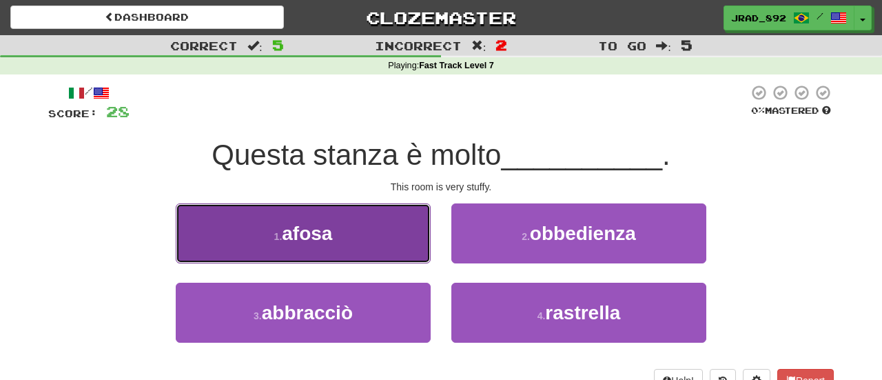
click at [347, 245] on button "1 . afosa" at bounding box center [303, 233] width 255 height 60
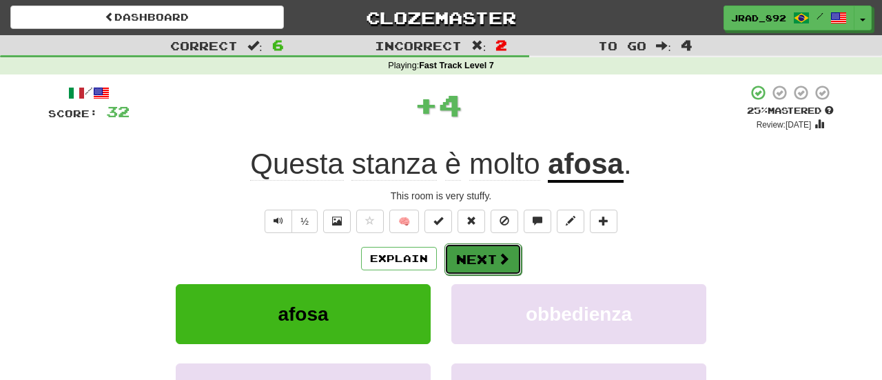
click at [477, 262] on button "Next" at bounding box center [483, 259] width 77 height 32
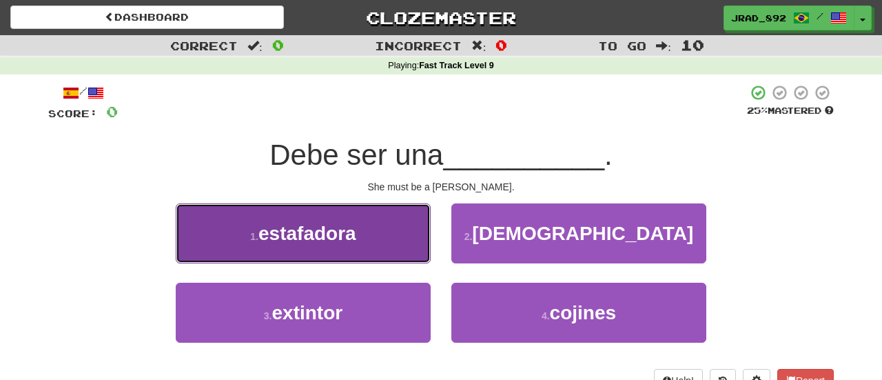
click at [383, 247] on button "1 . estafadora" at bounding box center [303, 233] width 255 height 60
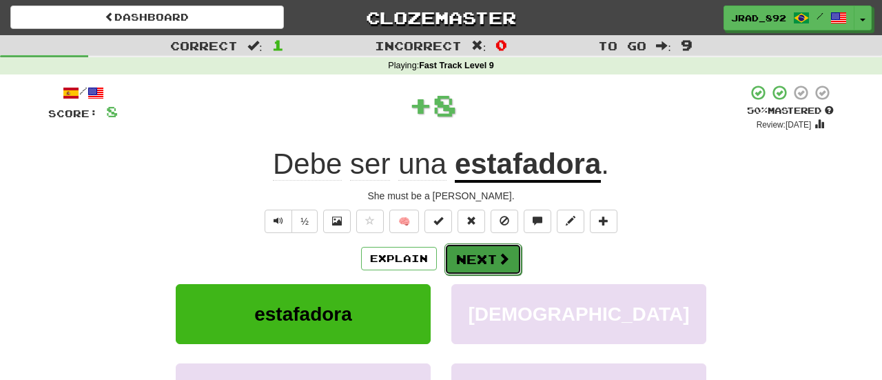
click at [472, 261] on button "Next" at bounding box center [483, 259] width 77 height 32
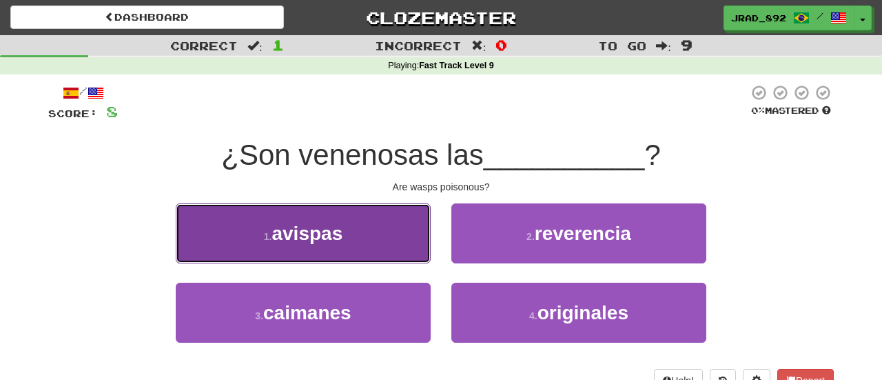
click at [347, 243] on button "1 . avispas" at bounding box center [303, 233] width 255 height 60
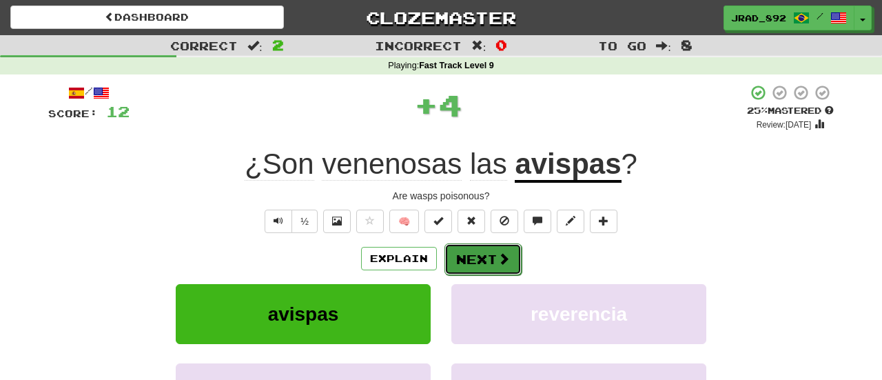
click at [461, 251] on button "Next" at bounding box center [483, 259] width 77 height 32
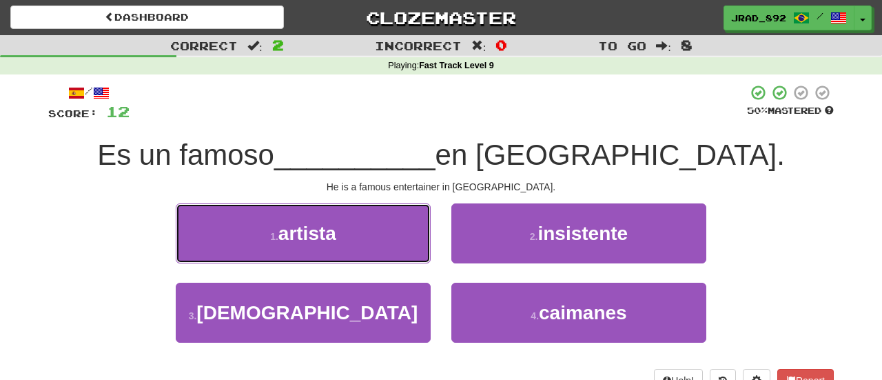
click at [352, 237] on button "1 . artista" at bounding box center [303, 233] width 255 height 60
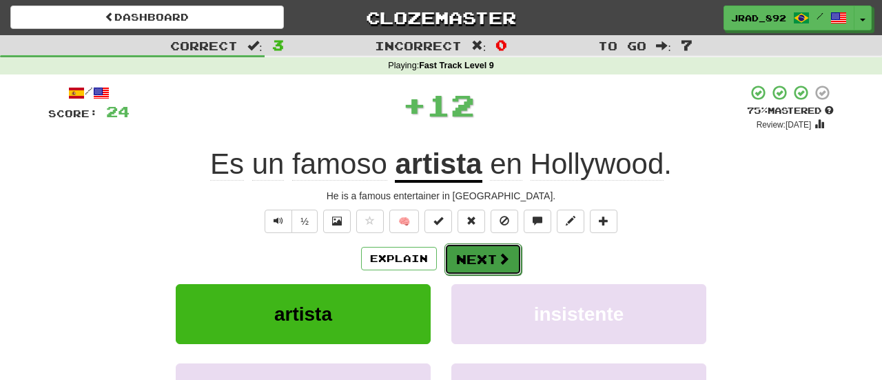
click at [465, 257] on button "Next" at bounding box center [483, 259] width 77 height 32
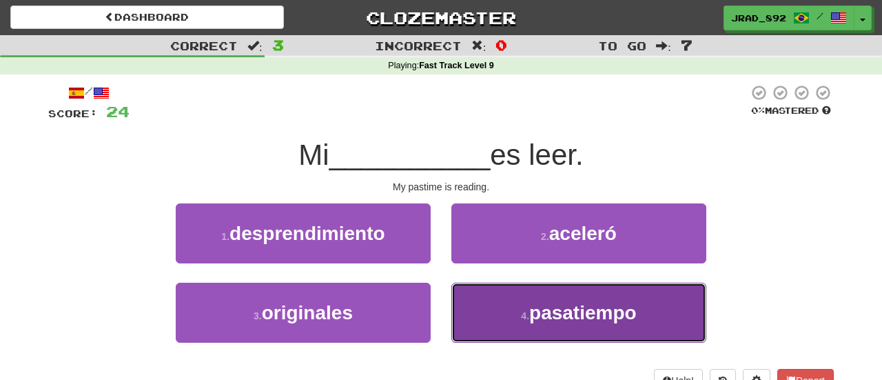
click at [552, 323] on button "4 . pasatiempo" at bounding box center [579, 313] width 255 height 60
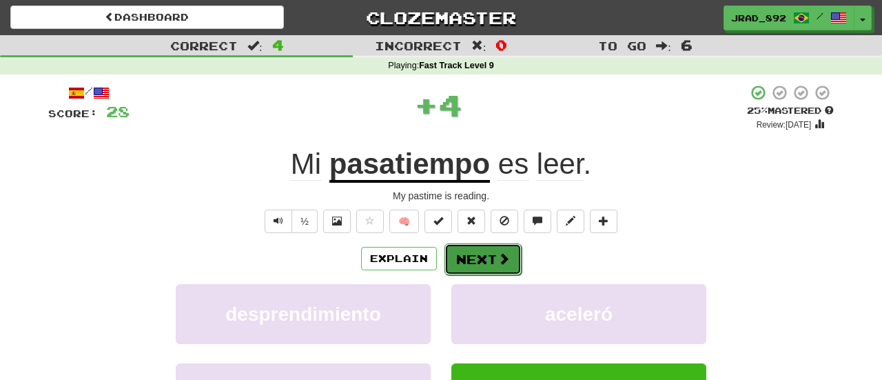
click at [491, 252] on button "Next" at bounding box center [483, 259] width 77 height 32
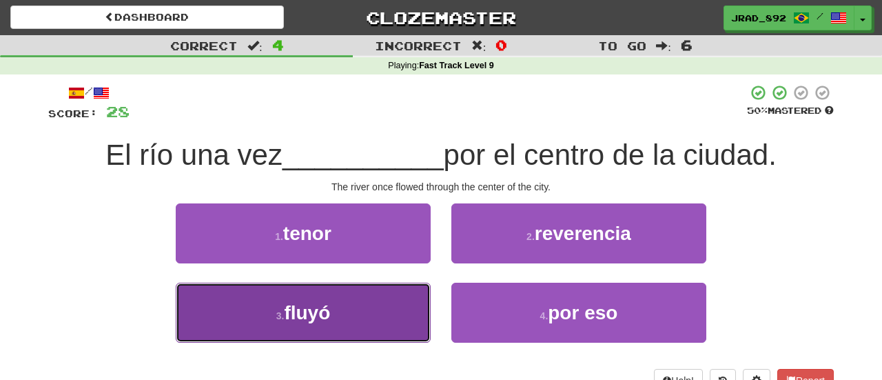
click at [372, 325] on button "3 . fluyó" at bounding box center [303, 313] width 255 height 60
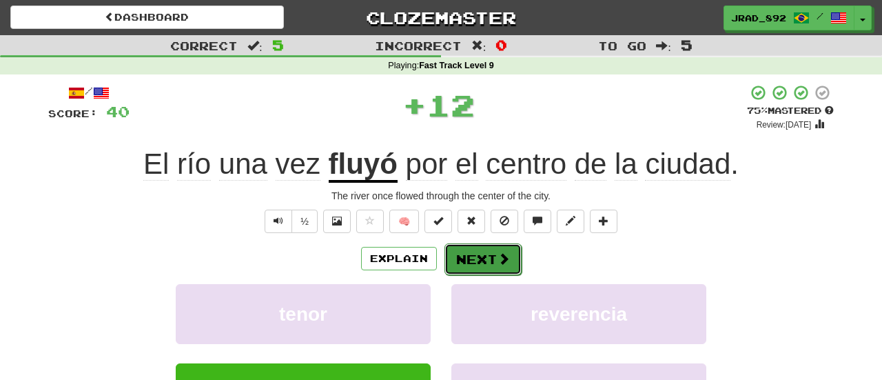
click at [479, 262] on button "Next" at bounding box center [483, 259] width 77 height 32
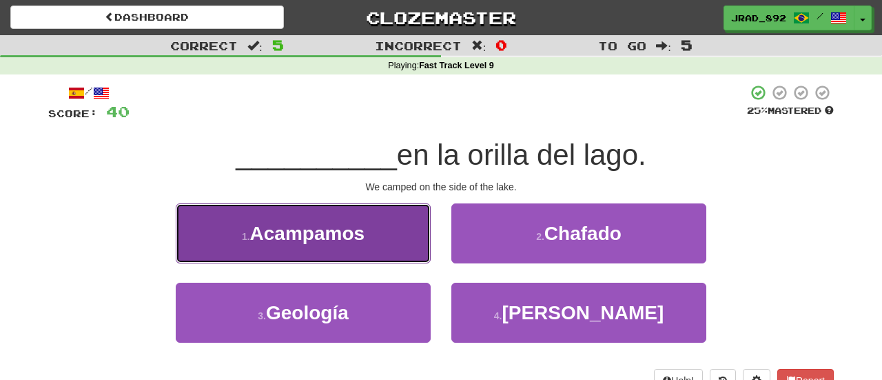
click at [282, 237] on span "Acampamos" at bounding box center [307, 233] width 115 height 21
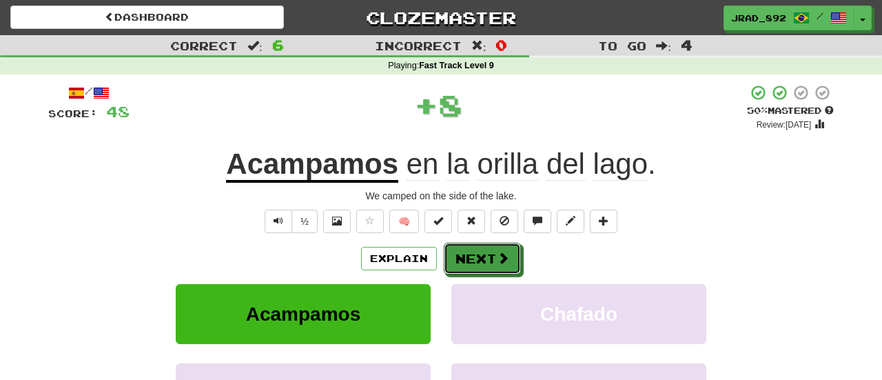
drag, startPoint x: 473, startPoint y: 254, endPoint x: 462, endPoint y: 201, distance: 53.5
click at [473, 254] on button "Next" at bounding box center [482, 259] width 77 height 32
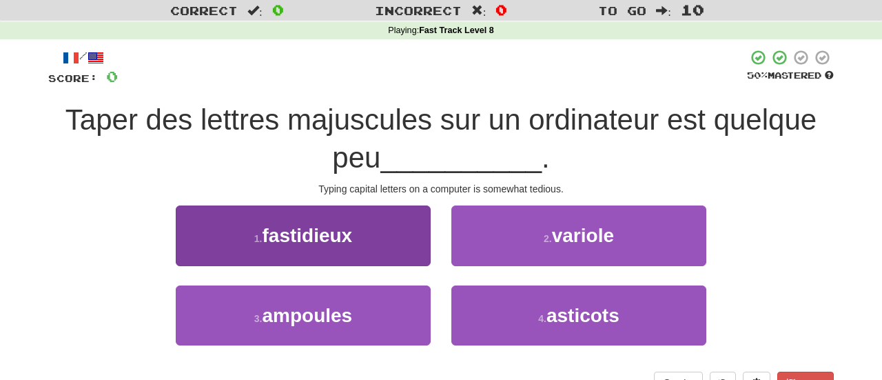
scroll to position [37, 0]
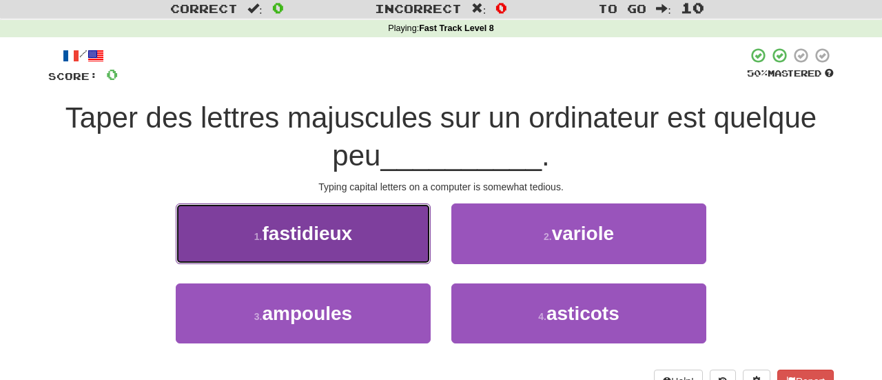
click at [339, 234] on span "fastidieux" at bounding box center [307, 233] width 90 height 21
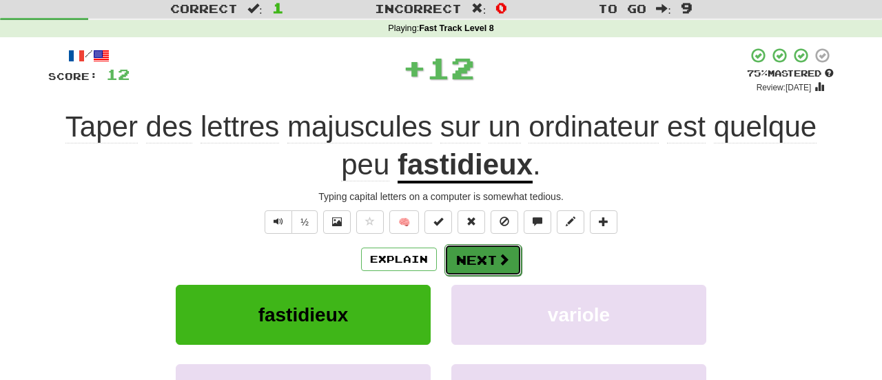
click at [463, 253] on button "Next" at bounding box center [483, 260] width 77 height 32
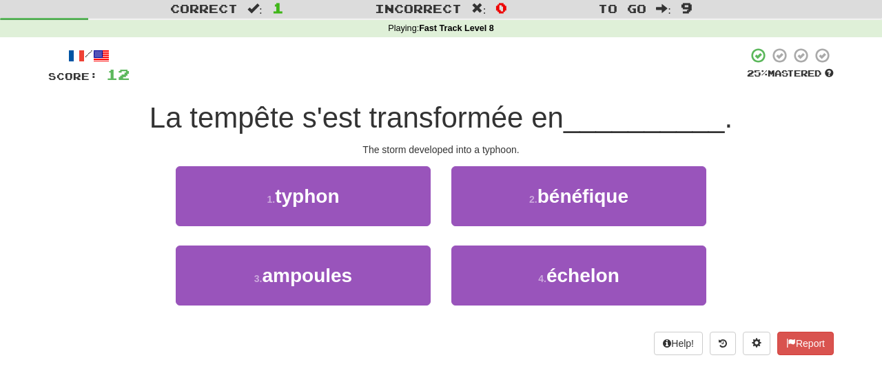
click at [337, 225] on div "1 . typhon" at bounding box center [303, 205] width 276 height 79
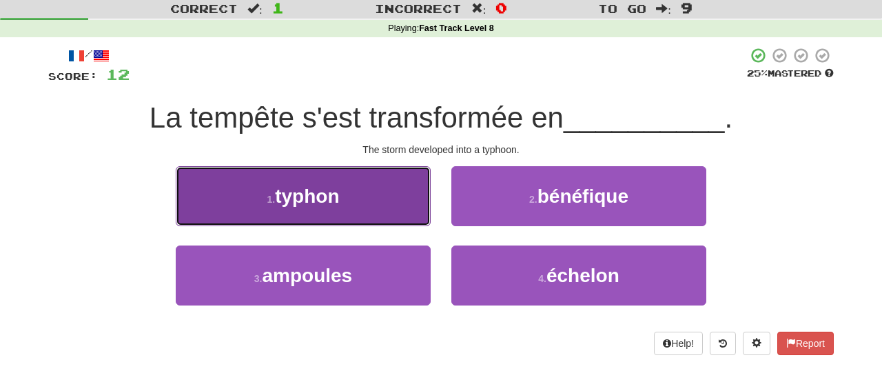
click at [341, 215] on button "1 . typhon" at bounding box center [303, 196] width 255 height 60
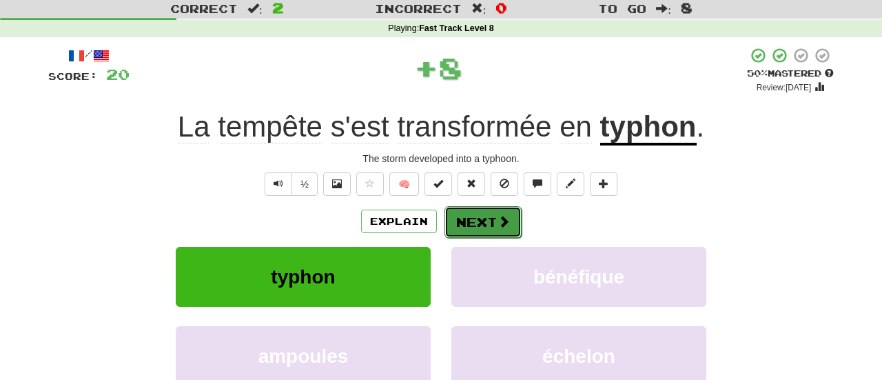
click at [469, 214] on button "Next" at bounding box center [483, 222] width 77 height 32
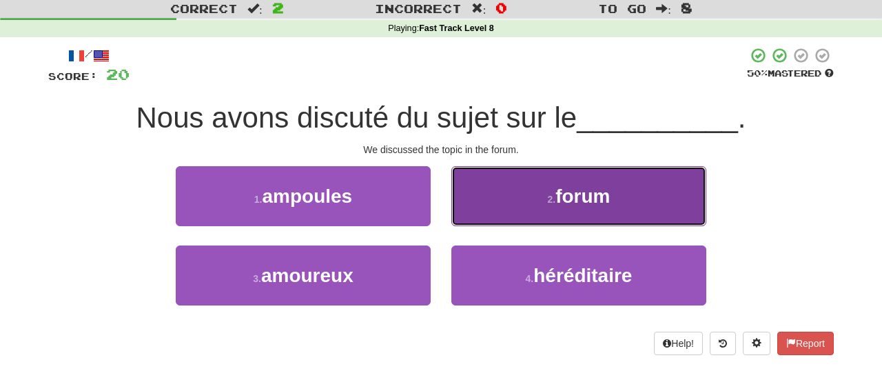
click at [598, 181] on button "2 . forum" at bounding box center [579, 196] width 255 height 60
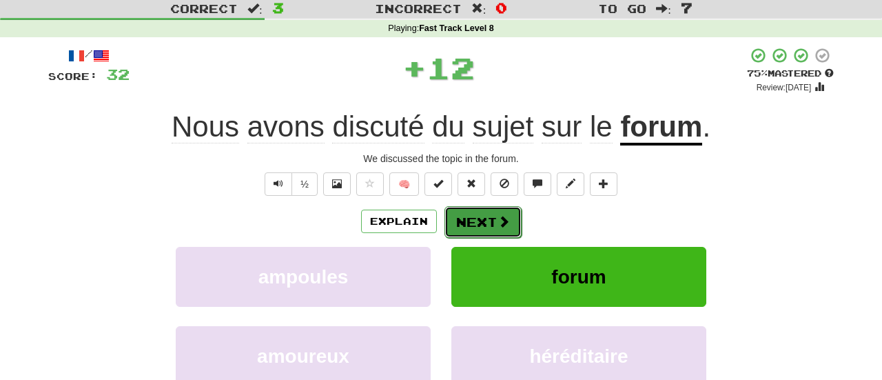
click at [474, 230] on button "Next" at bounding box center [483, 222] width 77 height 32
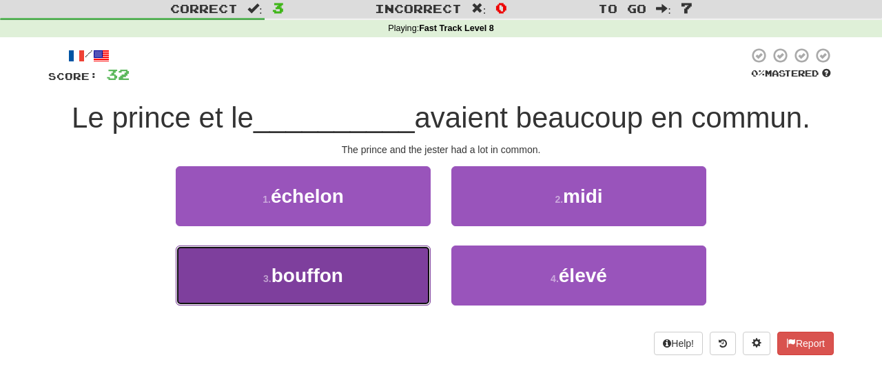
click at [345, 261] on button "3 . bouffon" at bounding box center [303, 275] width 255 height 60
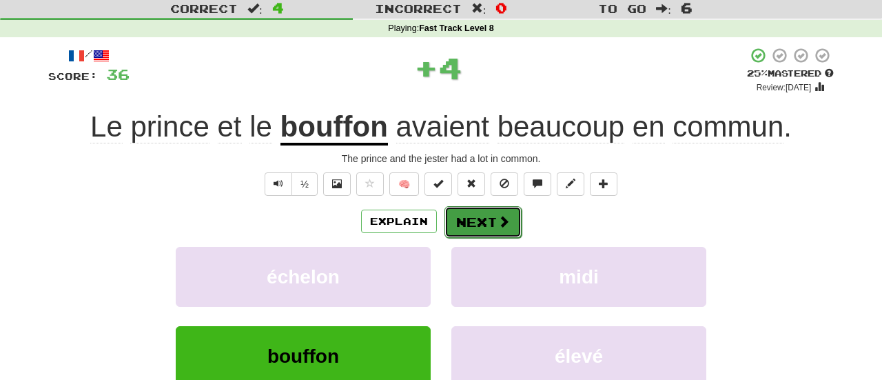
click at [502, 227] on span at bounding box center [504, 221] width 12 height 12
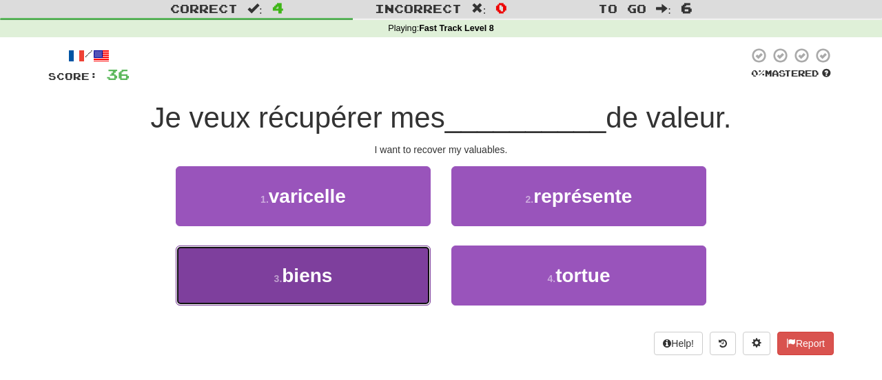
click at [305, 289] on button "3 . biens" at bounding box center [303, 275] width 255 height 60
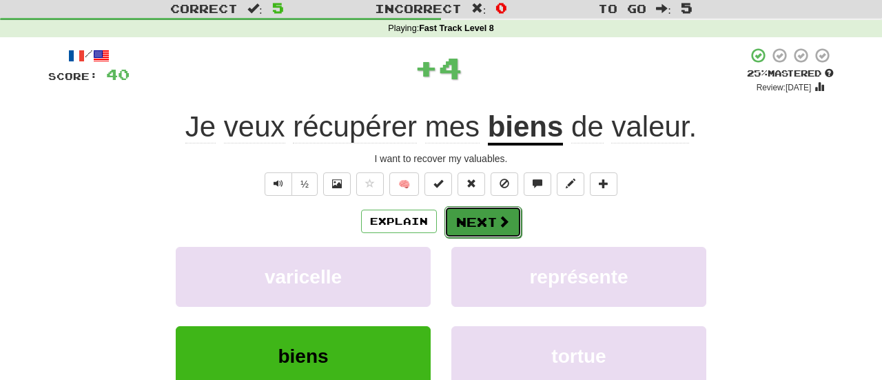
click at [465, 225] on button "Next" at bounding box center [483, 222] width 77 height 32
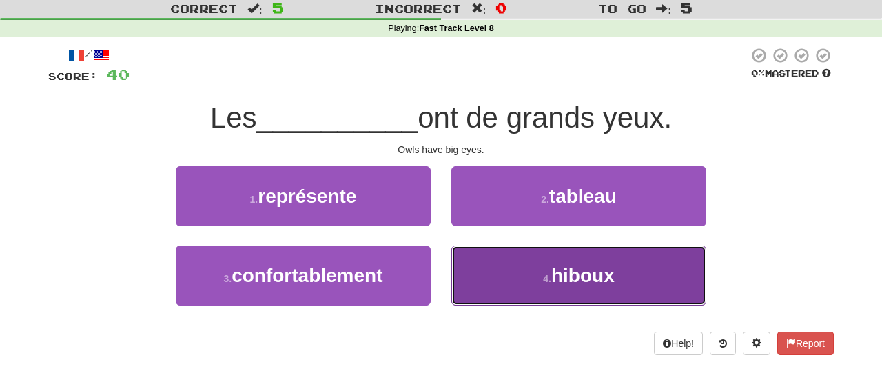
click at [553, 272] on span "hiboux" at bounding box center [583, 275] width 63 height 21
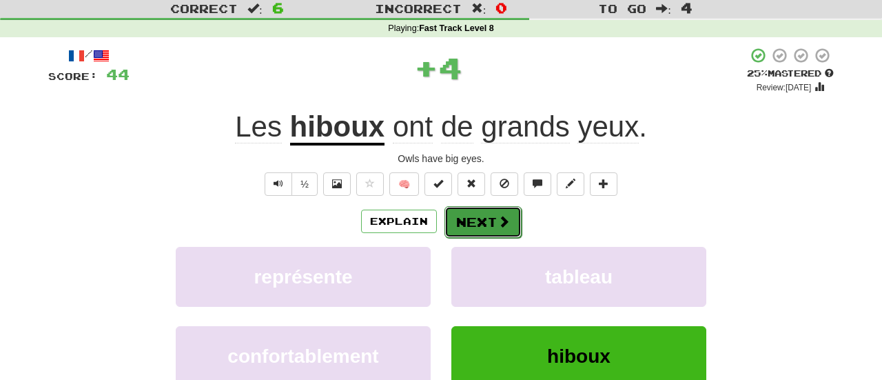
click at [480, 221] on button "Next" at bounding box center [483, 222] width 77 height 32
